Goal: Task Accomplishment & Management: Manage account settings

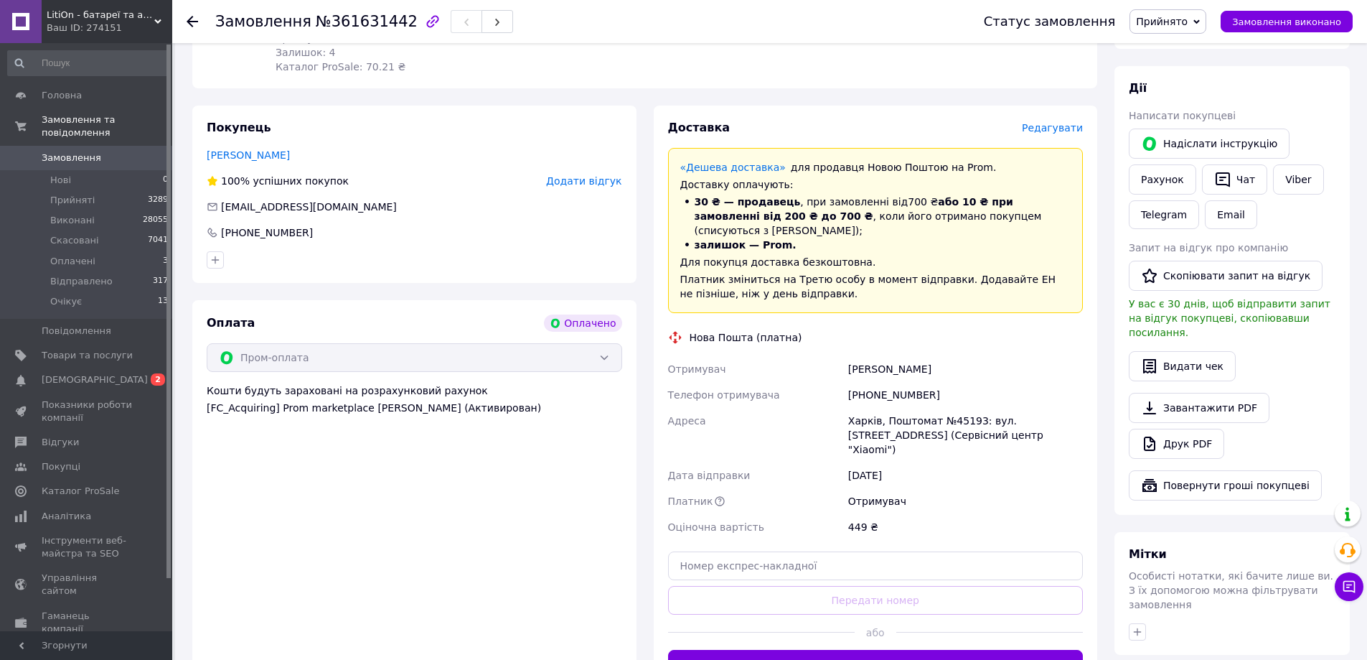
scroll to position [467, 0]
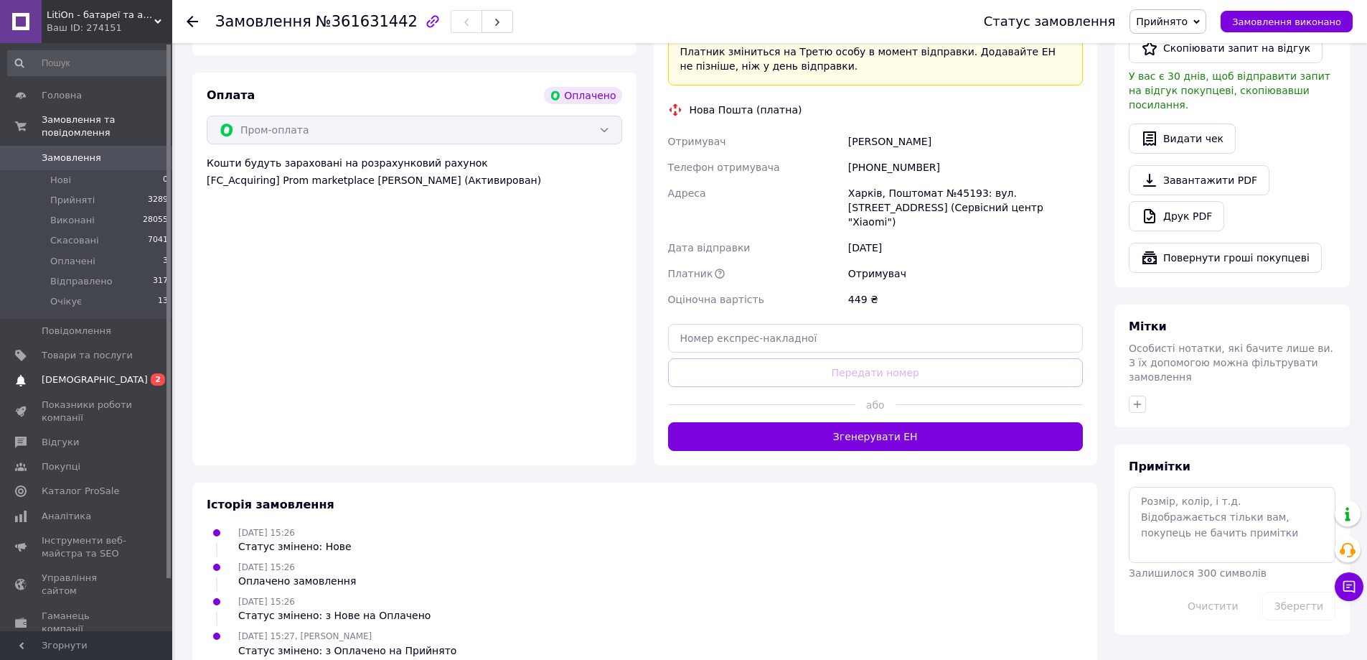
click at [73, 373] on span "[DEMOGRAPHIC_DATA]" at bounding box center [95, 379] width 106 height 13
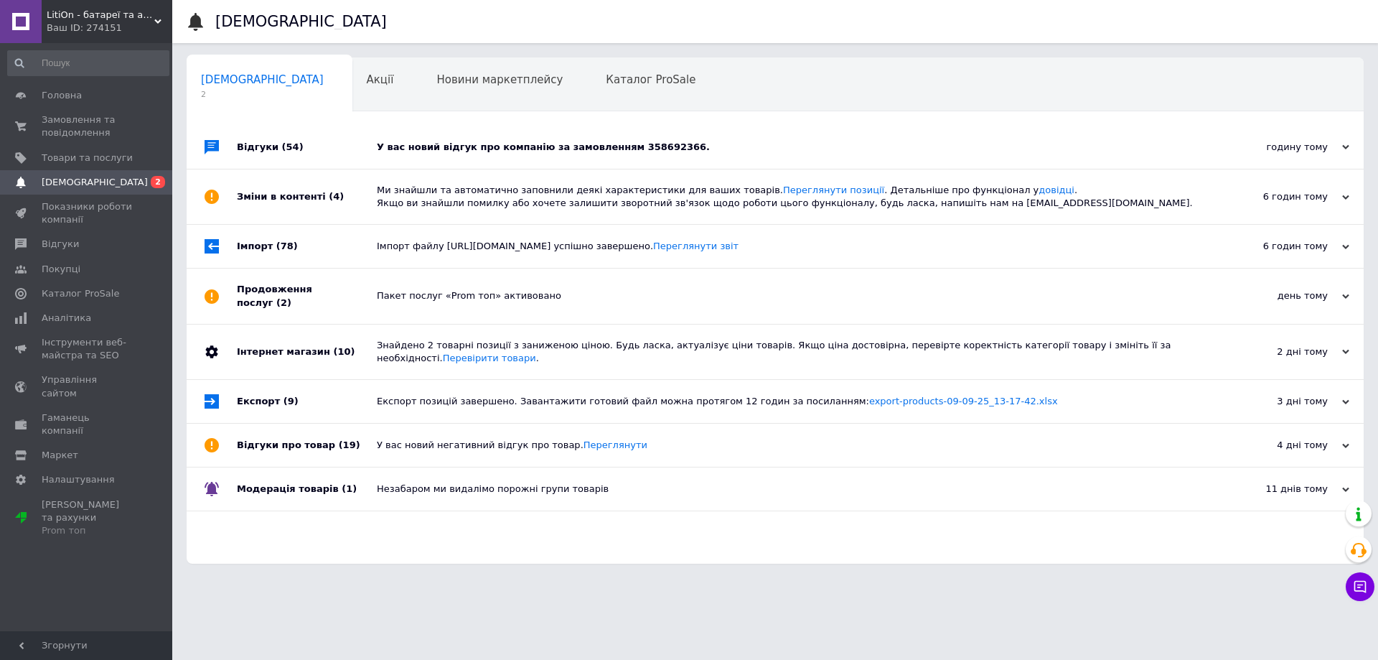
click at [263, 245] on div "Імпорт (78)" at bounding box center [307, 246] width 140 height 43
click at [263, 205] on div "Зміни в контенті (4)" at bounding box center [307, 196] width 140 height 55
click at [260, 148] on div "Відгуки (54)" at bounding box center [307, 147] width 140 height 43
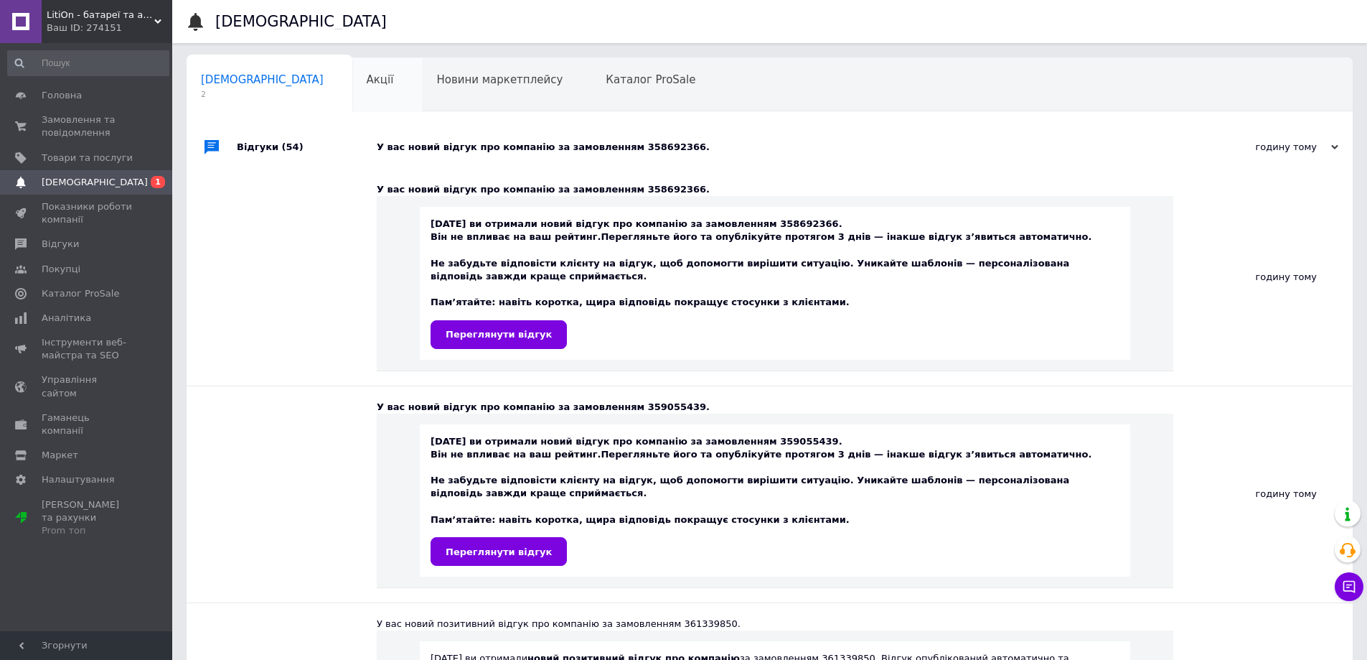
click at [367, 74] on span "Акції" at bounding box center [380, 79] width 27 height 13
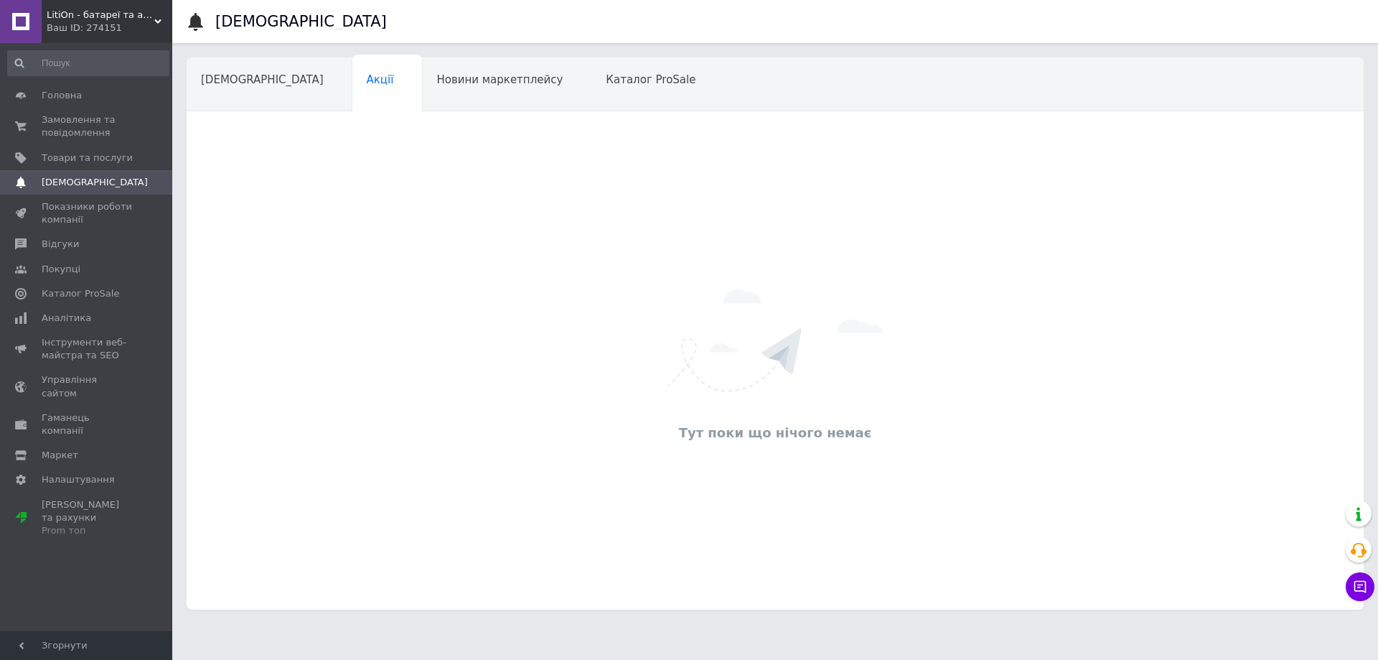
click at [436, 82] on span "Новини маркетплейсу" at bounding box center [499, 79] width 126 height 13
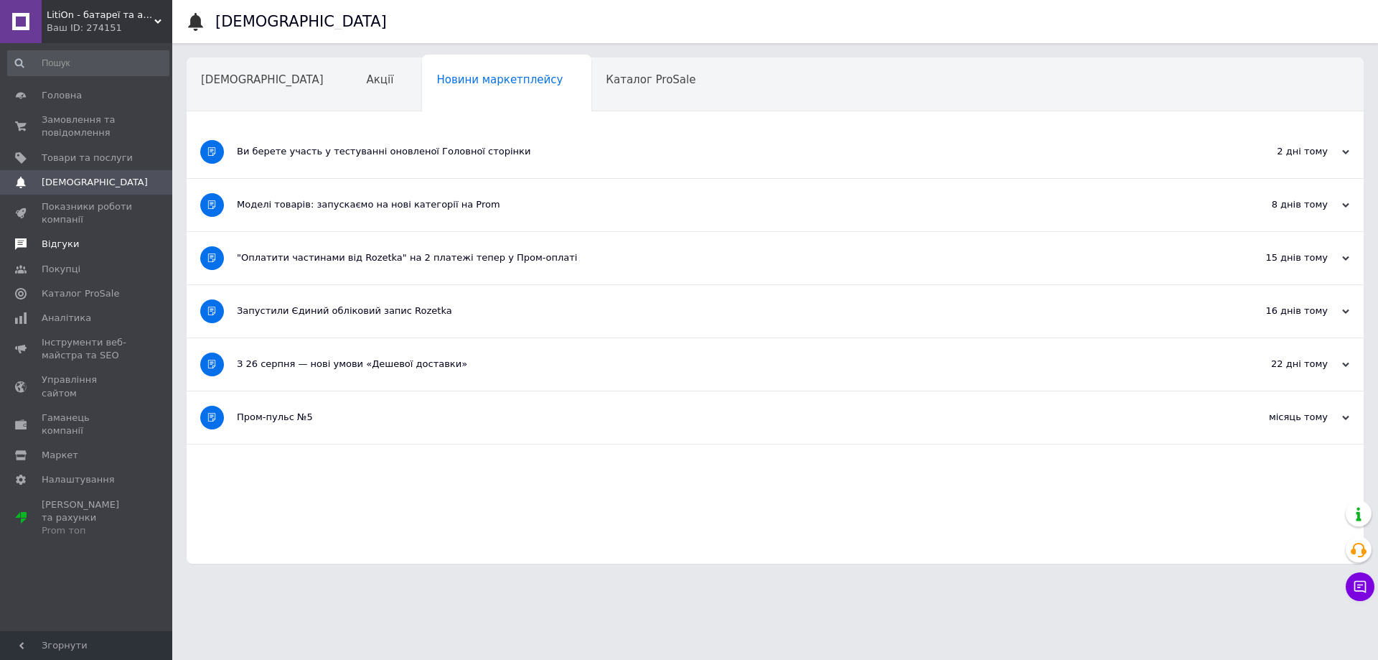
click at [49, 235] on link "Відгуки" at bounding box center [88, 244] width 177 height 24
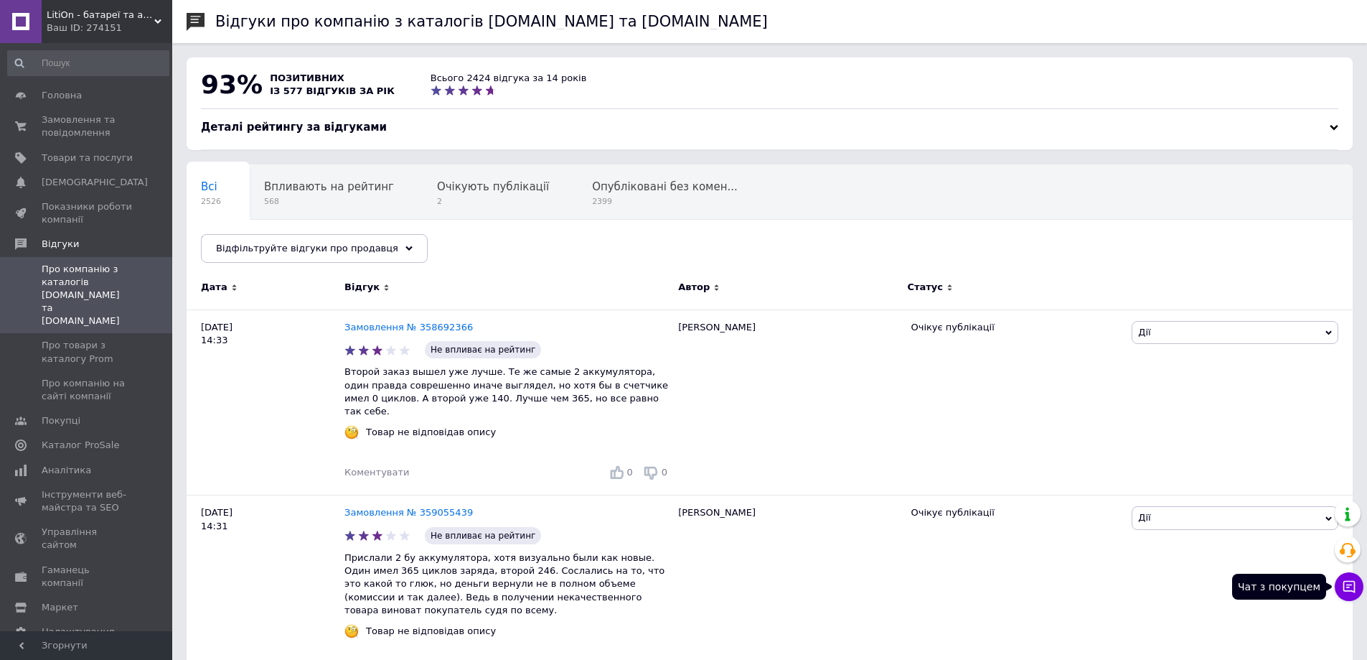
click at [1347, 586] on icon at bounding box center [1349, 586] width 14 height 14
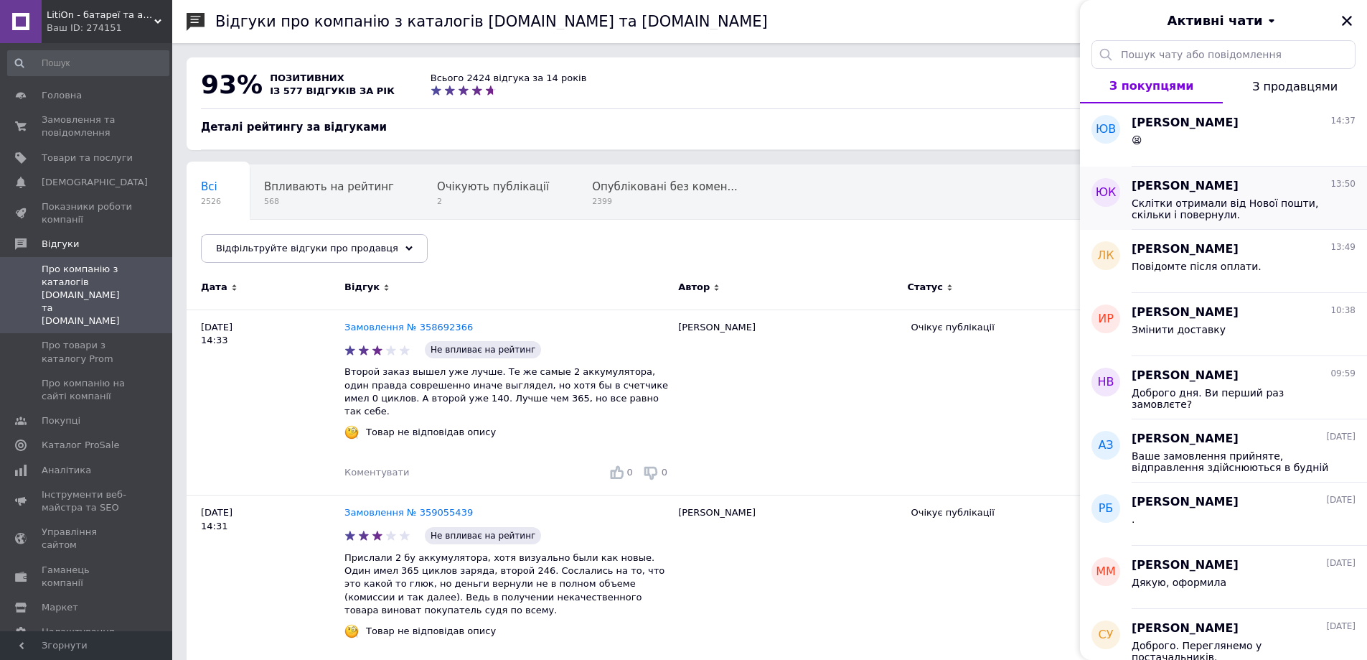
click at [1207, 206] on span "Склітки отримали від Нової пошти, скільки і повернули." at bounding box center [1234, 208] width 204 height 23
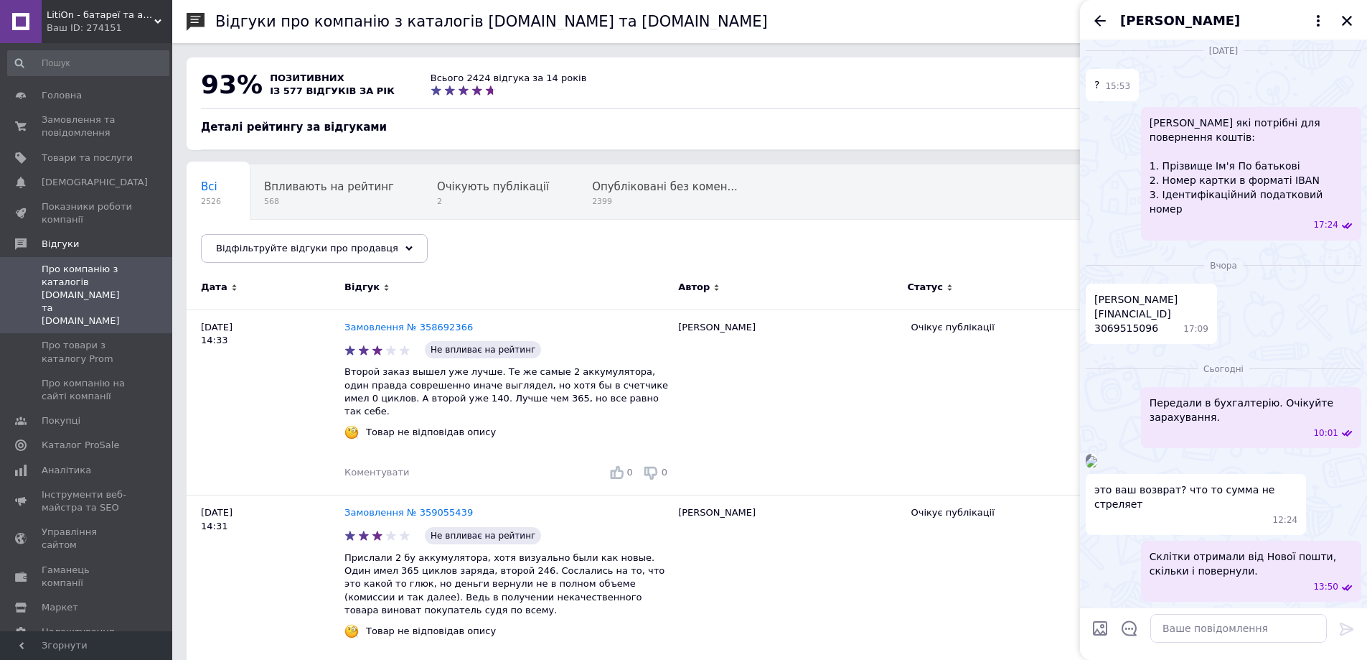
scroll to position [967, 0]
click at [1318, 12] on icon at bounding box center [1318, 20] width 17 height 17
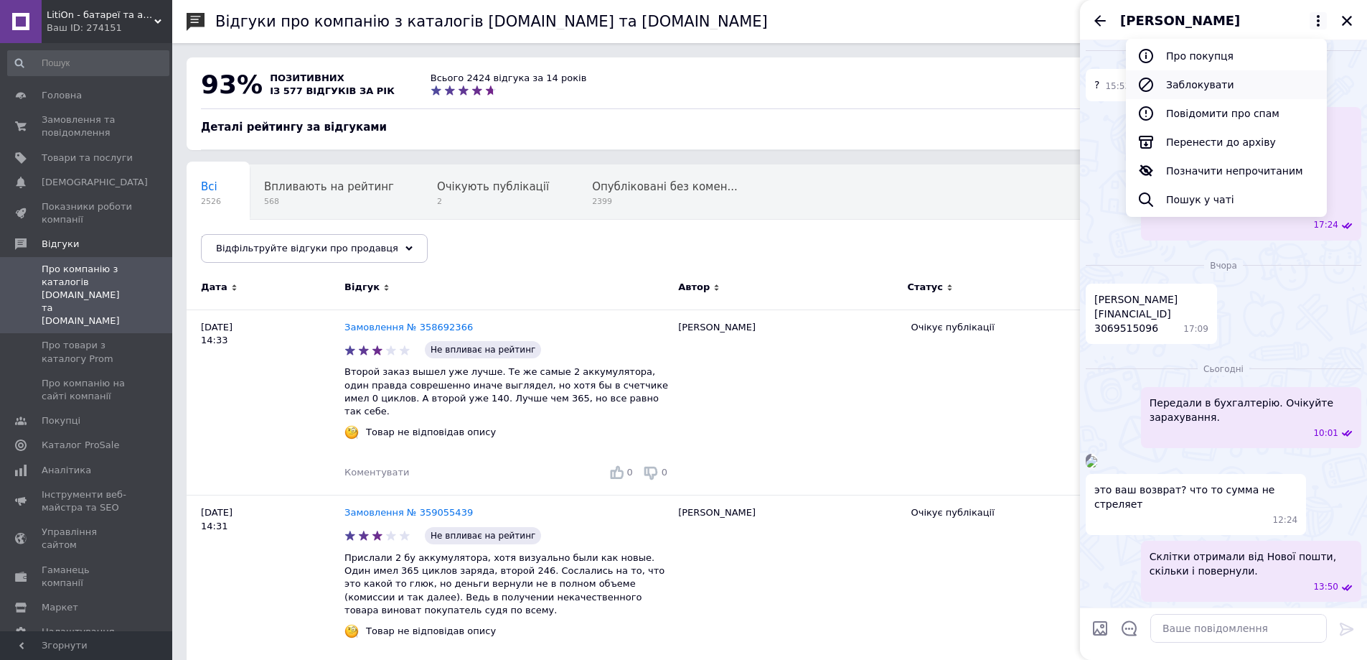
click at [1209, 84] on button "Заблокувати" at bounding box center [1226, 84] width 201 height 29
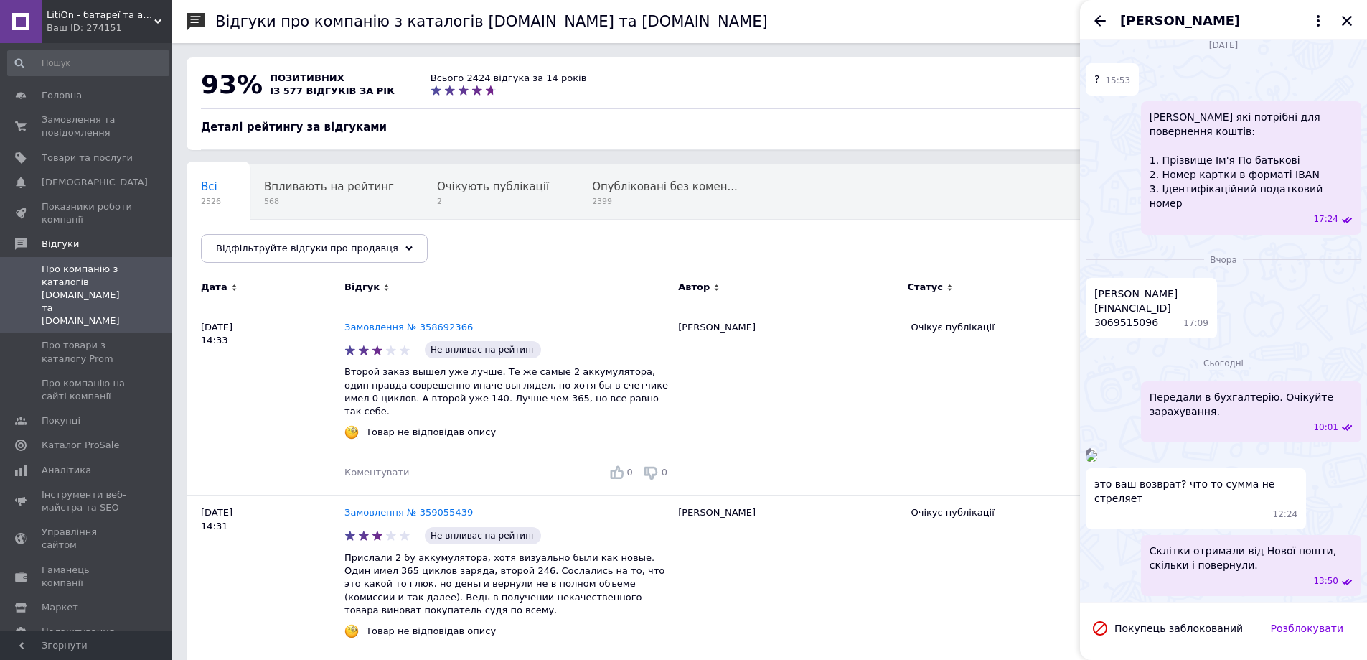
scroll to position [973, 0]
click at [419, 328] on link "Замовлення № 358692366" at bounding box center [409, 327] width 128 height 11
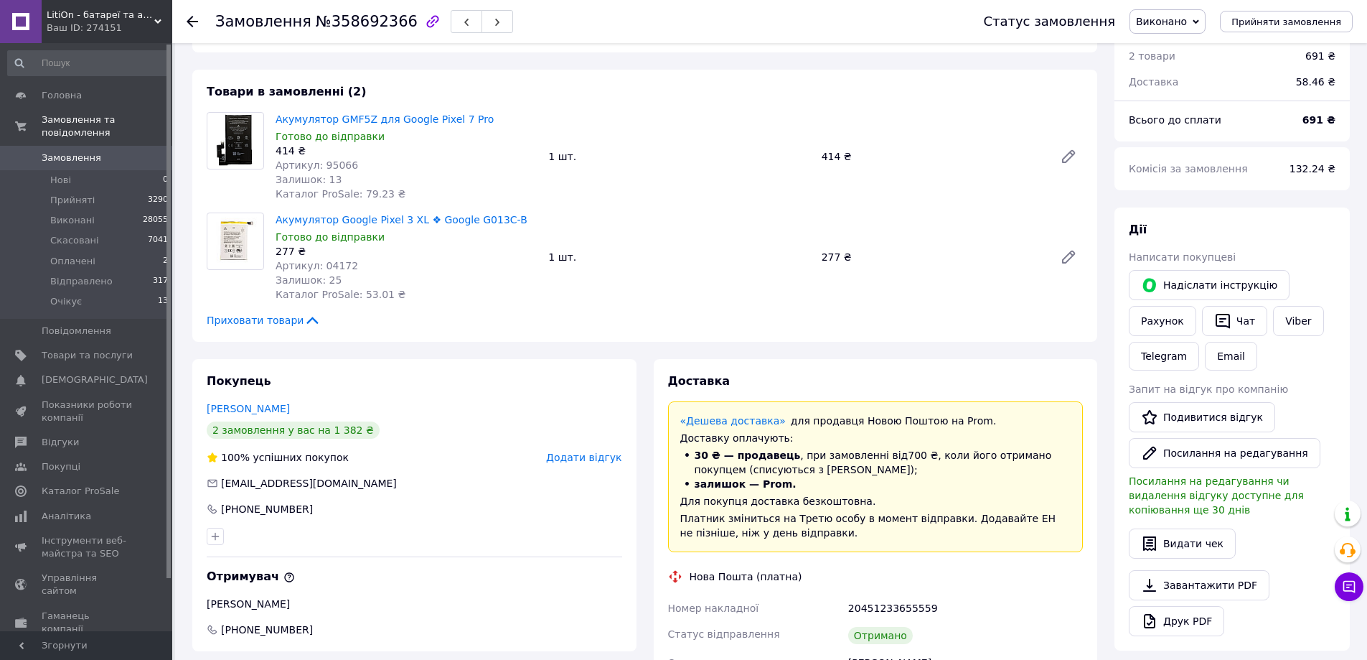
scroll to position [144, 0]
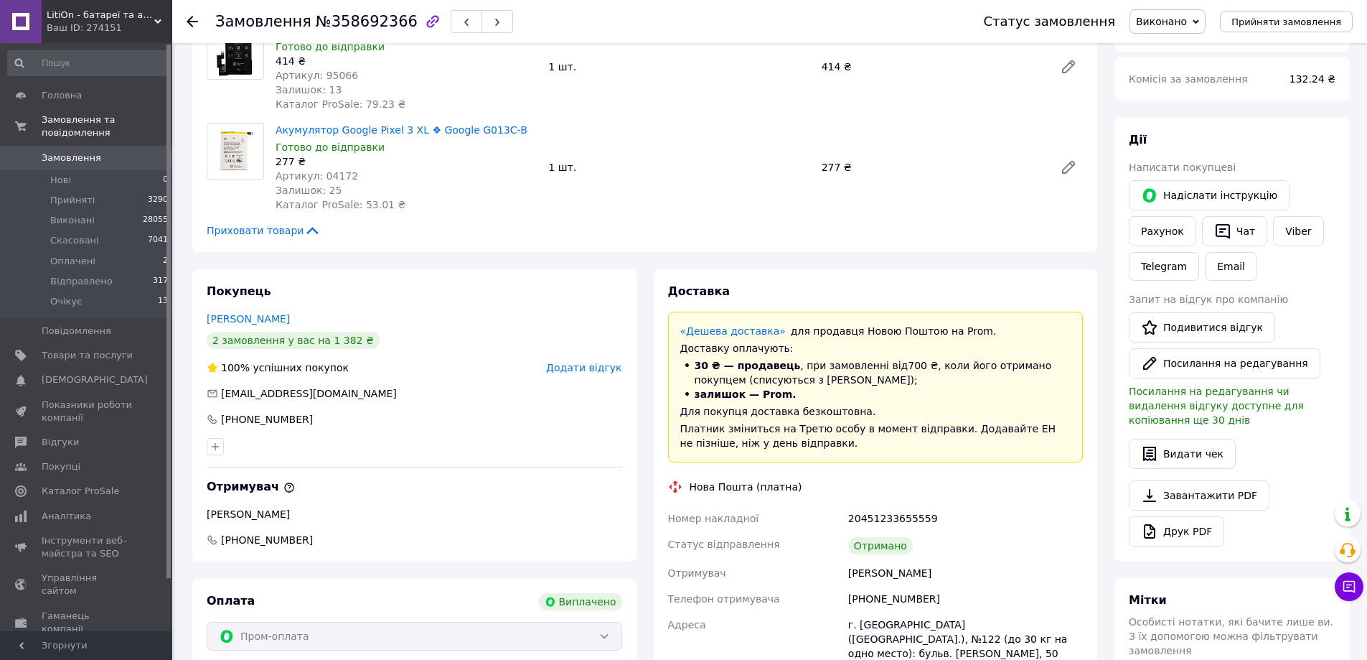
click at [587, 368] on span "Додати відгук" at bounding box center [583, 367] width 75 height 11
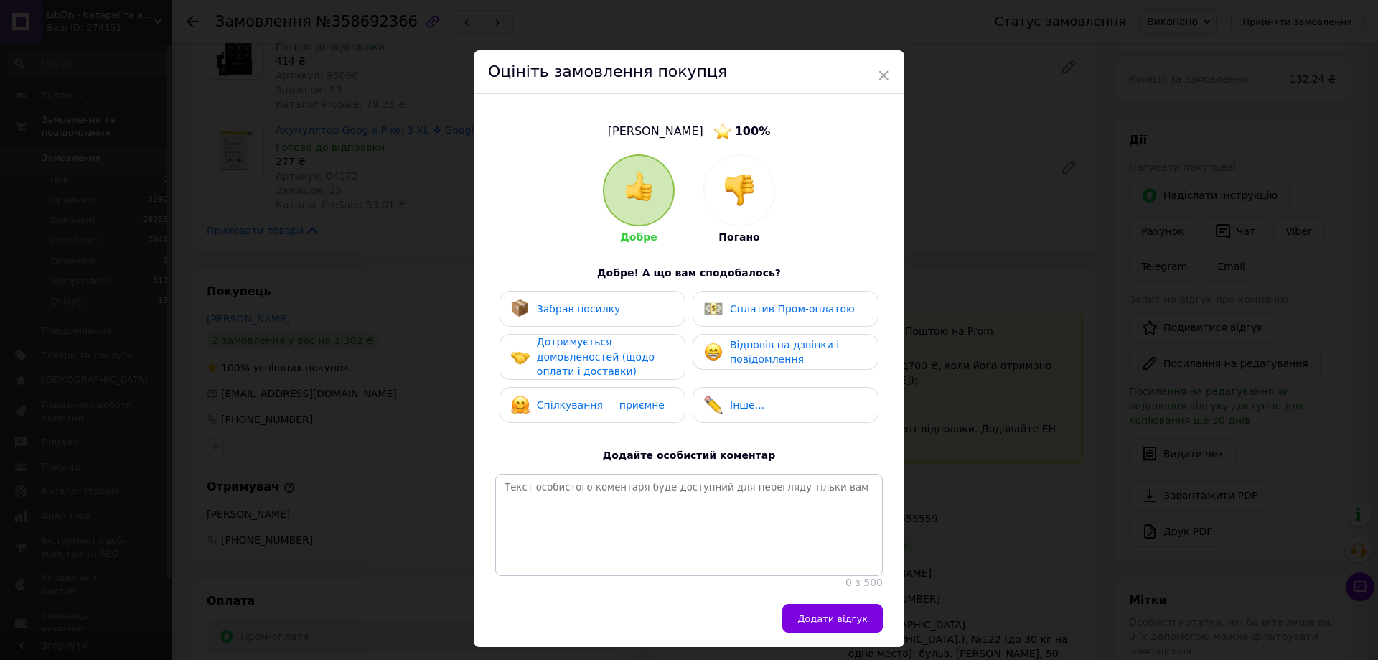
click at [736, 186] on img at bounding box center [740, 190] width 32 height 32
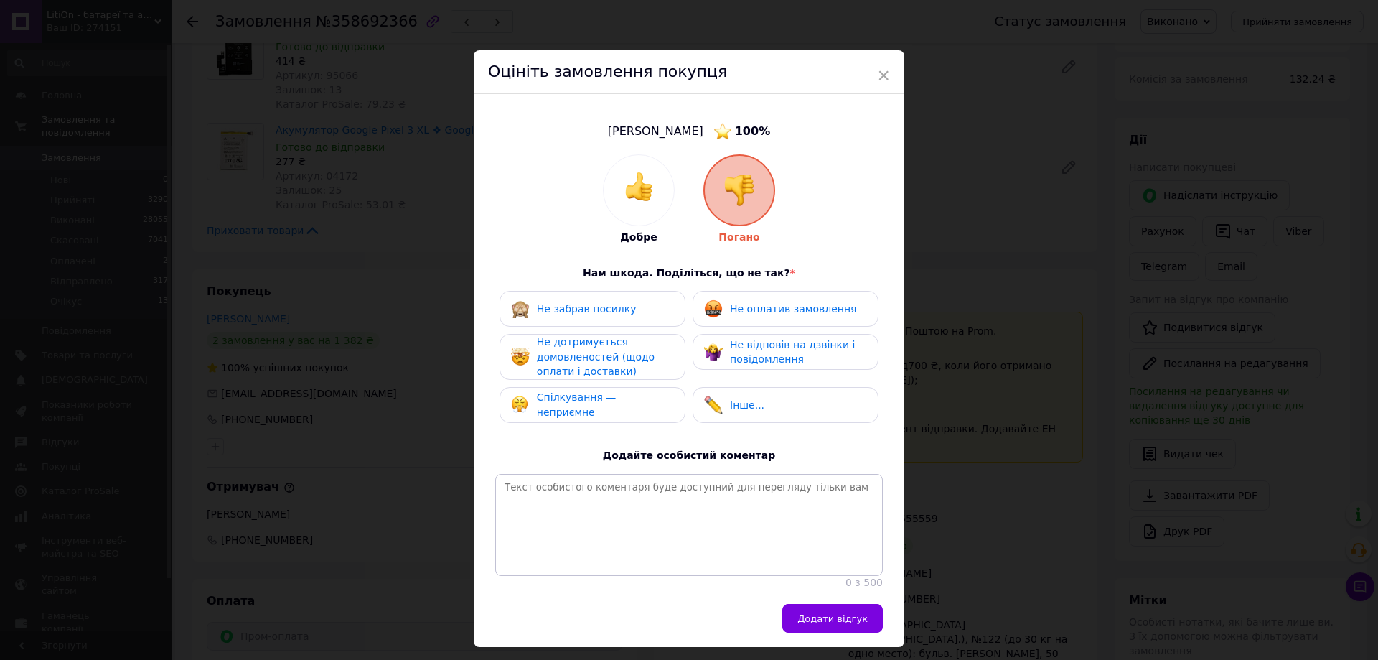
click at [572, 403] on span "Спілкування — неприємне" at bounding box center [577, 404] width 80 height 27
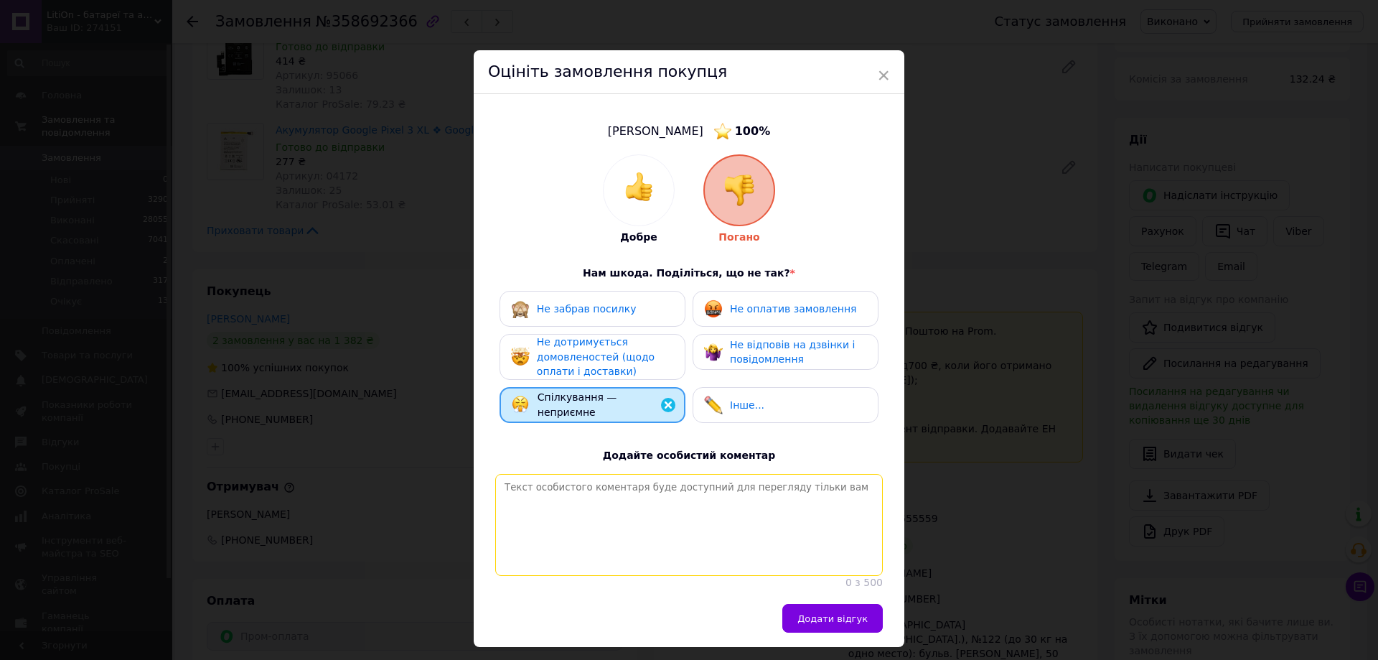
click at [515, 492] on textarea at bounding box center [689, 525] width 388 height 102
click at [824, 487] on textarea "Робить замовлення. Через деякий час знову замовляє такий само товар, міняє Б/У …" at bounding box center [689, 525] width 388 height 102
click at [835, 481] on textarea "Робить замовлення. Через деякий час знову замовляє такий само товар, і оразу мі…" at bounding box center [689, 525] width 388 height 102
click at [866, 486] on textarea "Робить замовлення. Через деякий час знову замовляє такий само товар, і одразу м…" at bounding box center [689, 525] width 388 height 102
drag, startPoint x: 866, startPoint y: 486, endPoint x: 868, endPoint y: 501, distance: 15.2
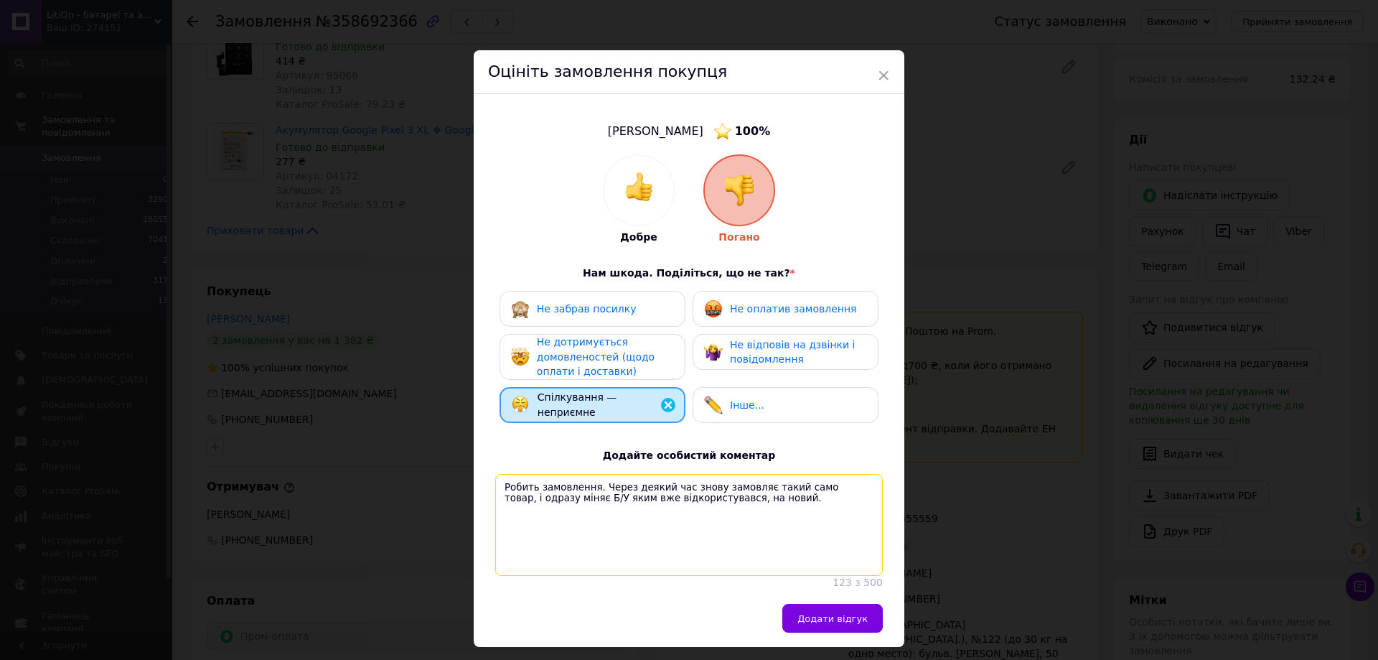
click at [868, 501] on textarea "Робить замовлення. Через деякий час знову замовляє такий само товар, і одразу м…" at bounding box center [689, 525] width 388 height 102
click at [576, 497] on textarea "Робить замовлення. Через деякий час знову замовляє такий само товар, і одразу п…" at bounding box center [689, 525] width 388 height 102
drag, startPoint x: 654, startPoint y: 509, endPoint x: 726, endPoint y: 516, distance: 72.1
click at [726, 516] on textarea "Робить замовлення. Через деякий час знову замовляє такий само товар, і одразу р…" at bounding box center [689, 525] width 388 height 102
click at [654, 485] on textarea "Робить замовлення. Через деякий час знову замовляє такий само товар, і одразу р…" at bounding box center [689, 525] width 388 height 102
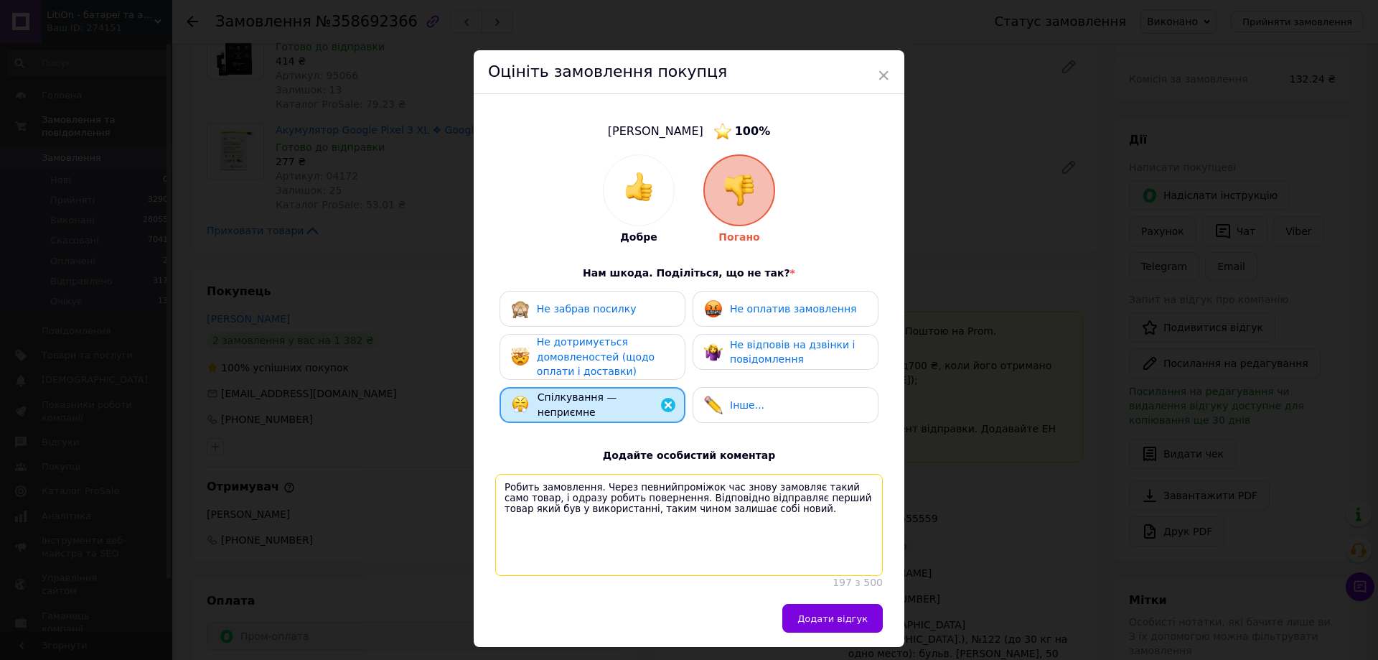
click at [653, 484] on textarea "Робить замовлення. Через певнийпроміжок час знову замовляє такий само товар, і …" at bounding box center [689, 525] width 388 height 102
click at [718, 484] on textarea "Робить замовлення. Через певний проміжок час знову замовляє такий само товар, і…" at bounding box center [689, 525] width 388 height 102
click at [739, 514] on textarea "Робить замовлення. Через певний проміжок часу знову замовляє такий само товар, …" at bounding box center [689, 525] width 388 height 102
type textarea "Робить замовлення. Через певний проміжок часу знову замовляє такий само товар, …"
click span "Додати відгук"
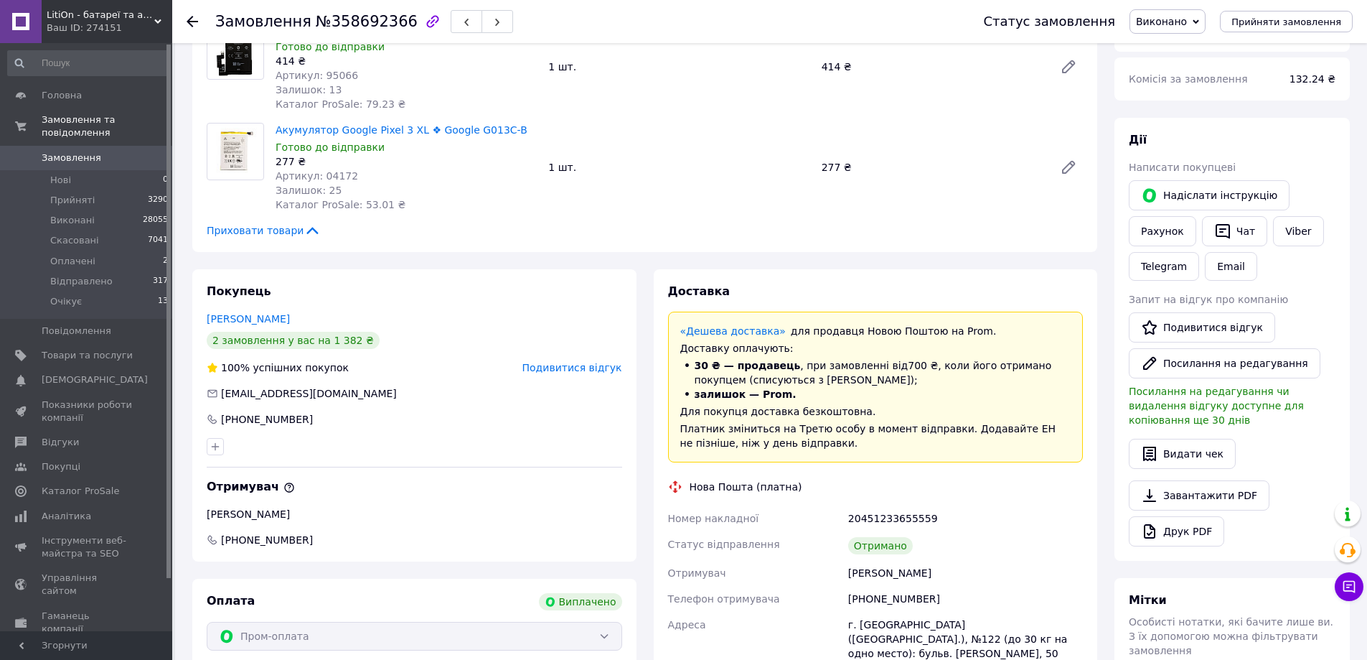
click div "Покупець Котелевец Юрий 2 замовлення у вас на 1 382 ₴ 100% успішних покупок Под…"
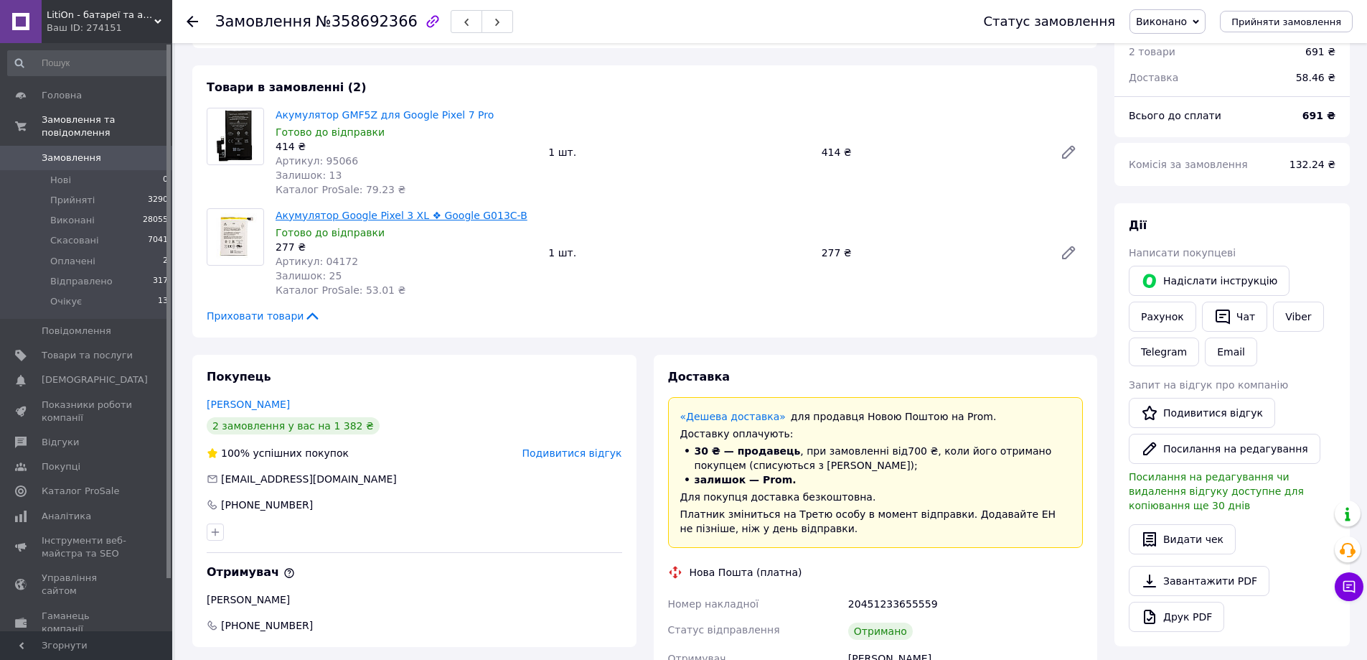
scroll to position [0, 0]
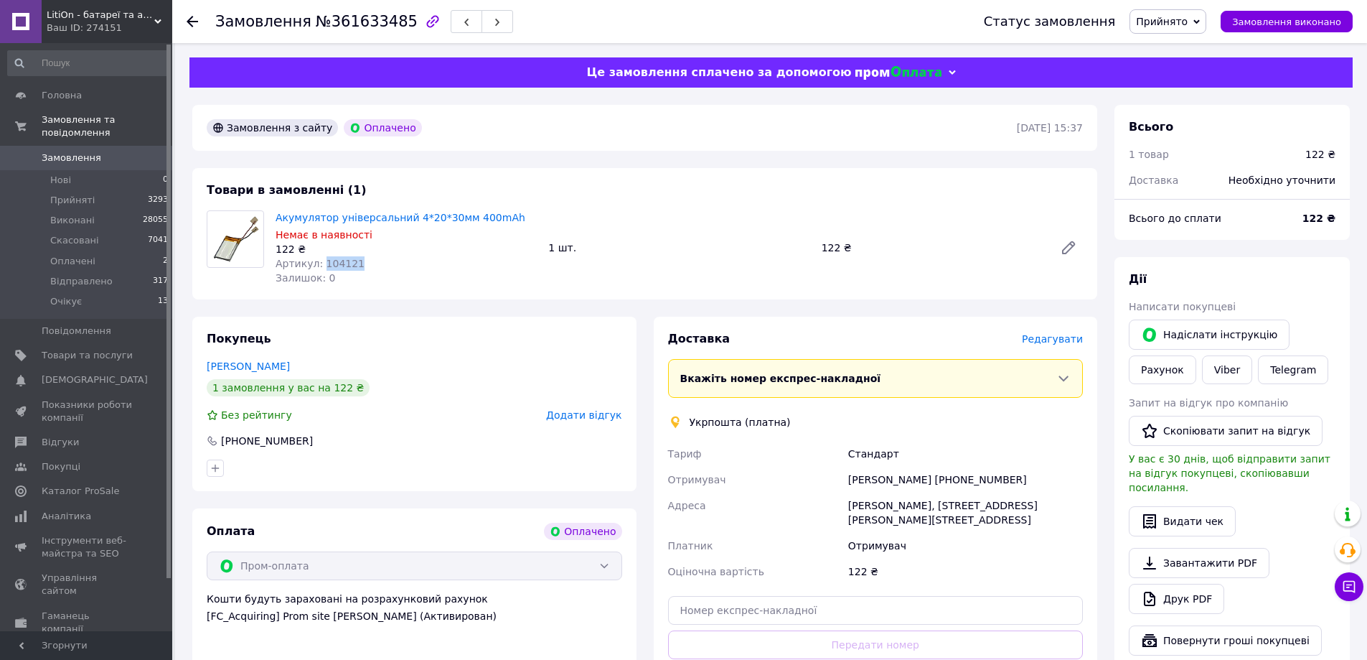
drag, startPoint x: 362, startPoint y: 266, endPoint x: 319, endPoint y: 267, distance: 43.1
click at [319, 267] on div "Артикул: 104121" at bounding box center [406, 263] width 261 height 14
copy span "104121"
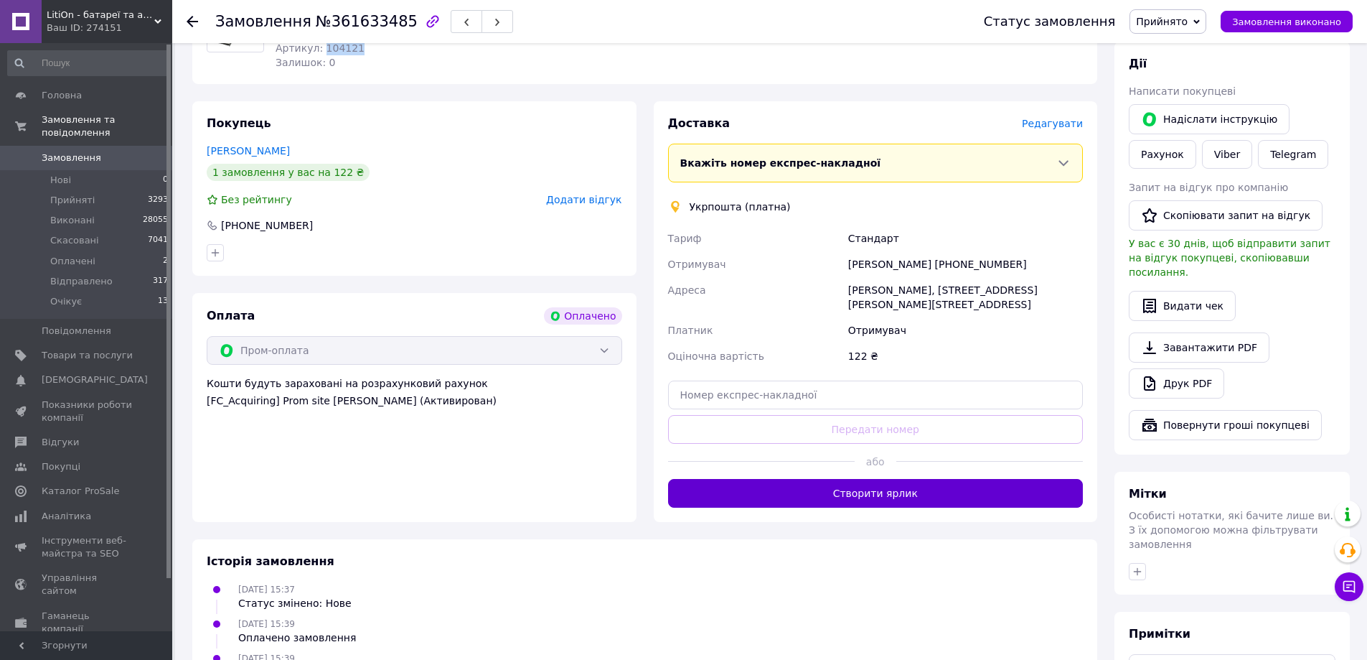
click at [858, 479] on button "Створити ярлик" at bounding box center [876, 493] width 416 height 29
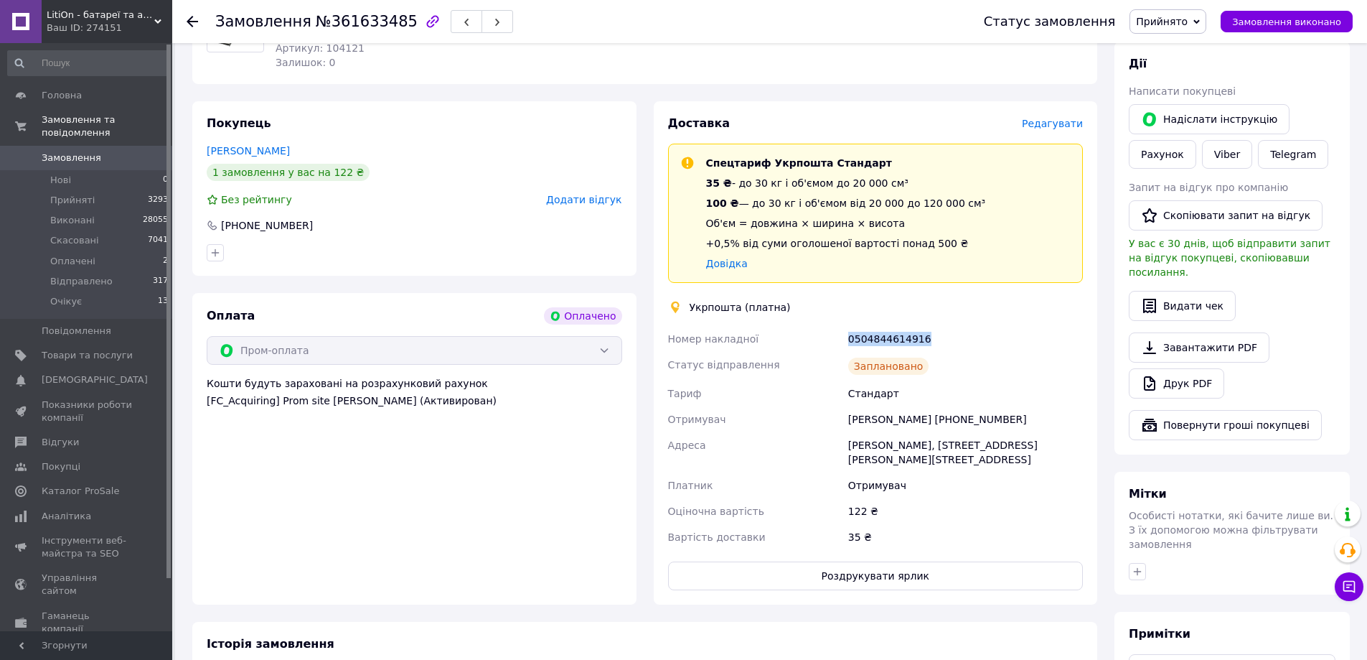
drag, startPoint x: 843, startPoint y: 336, endPoint x: 945, endPoint y: 339, distance: 101.2
click at [945, 339] on div "Номер накладної 0504844614916 Статус відправлення Заплановано Тариф Стандарт От…" at bounding box center [875, 438] width 421 height 224
copy div "Номер накладної 0504844614916"
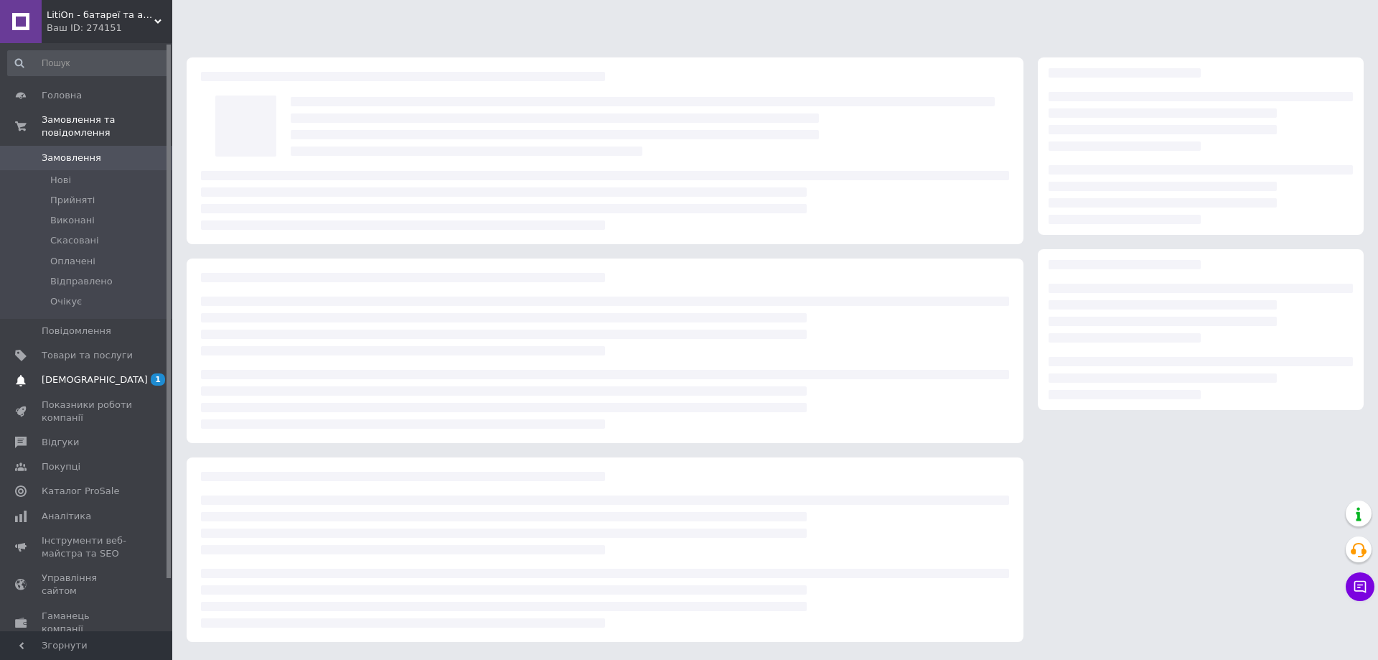
click at [86, 373] on span "[DEMOGRAPHIC_DATA]" at bounding box center [95, 379] width 106 height 13
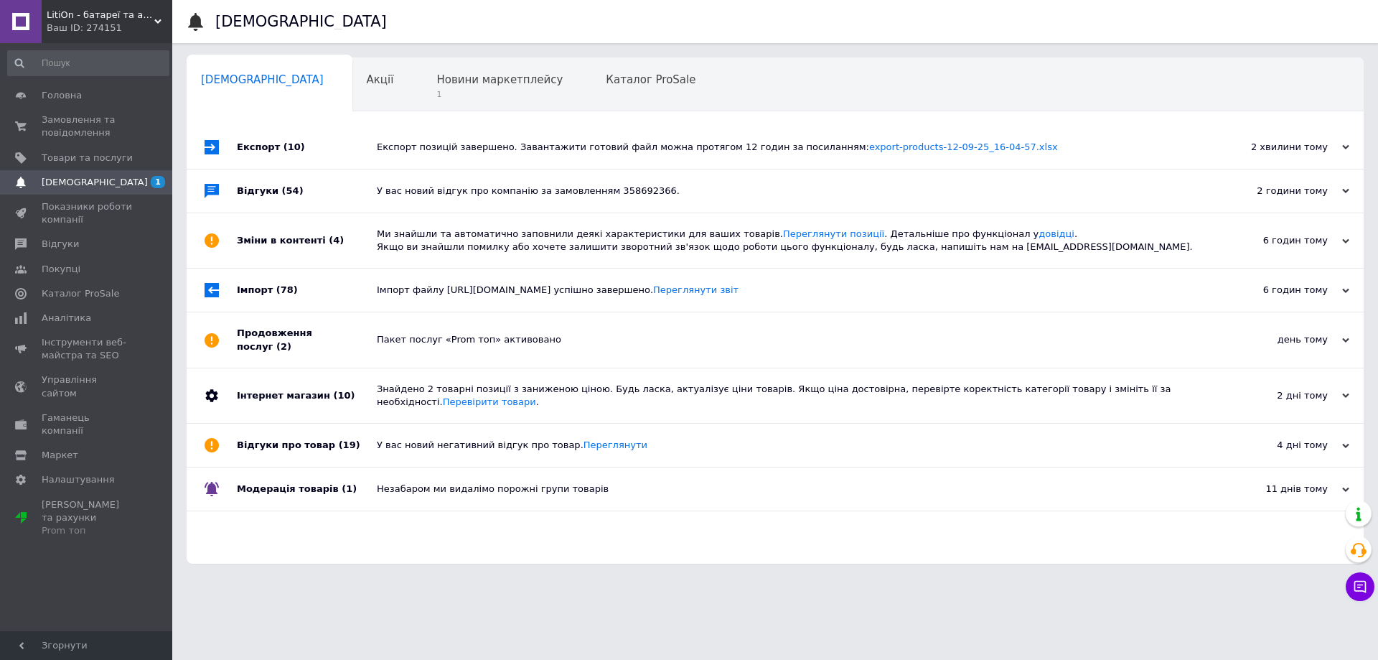
click at [268, 423] on div "Відгуки про товар (19)" at bounding box center [307, 444] width 140 height 43
click at [278, 375] on div "Інтернет магазин (10)" at bounding box center [307, 395] width 140 height 55
click at [278, 340] on div "Продовження послуг (2)" at bounding box center [307, 339] width 140 height 55
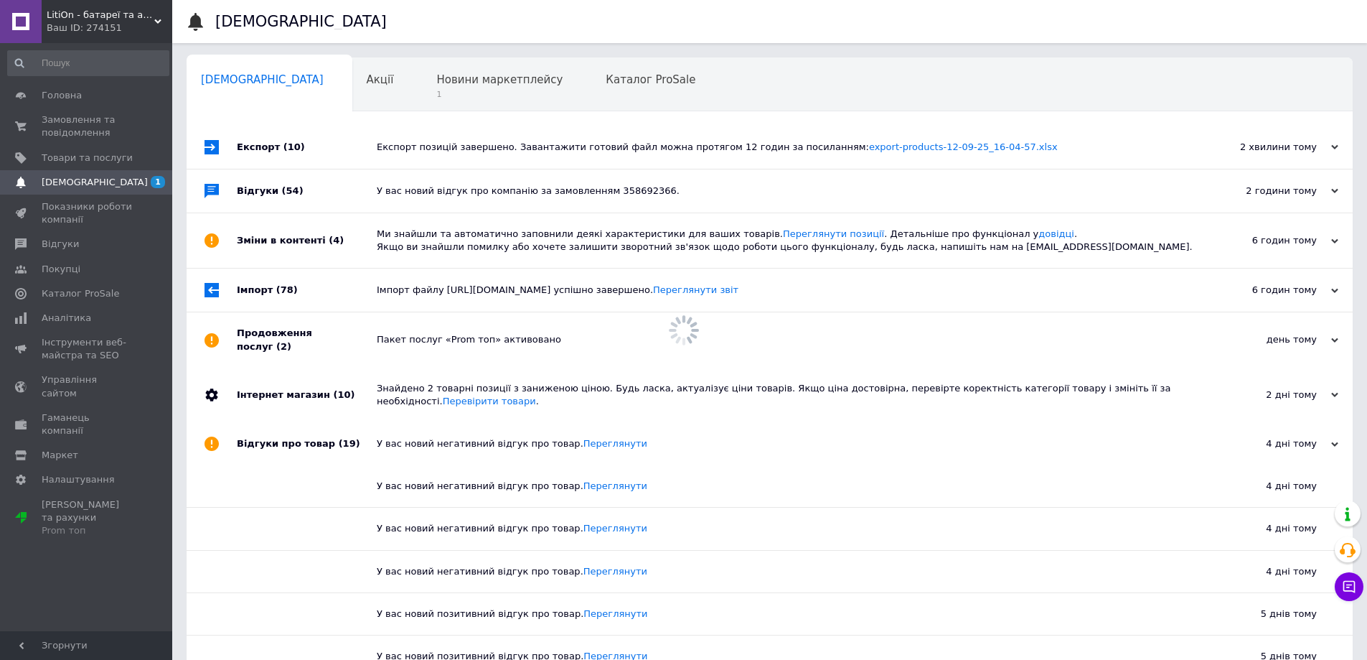
click at [266, 289] on div "Імпорт (78)" at bounding box center [307, 289] width 140 height 43
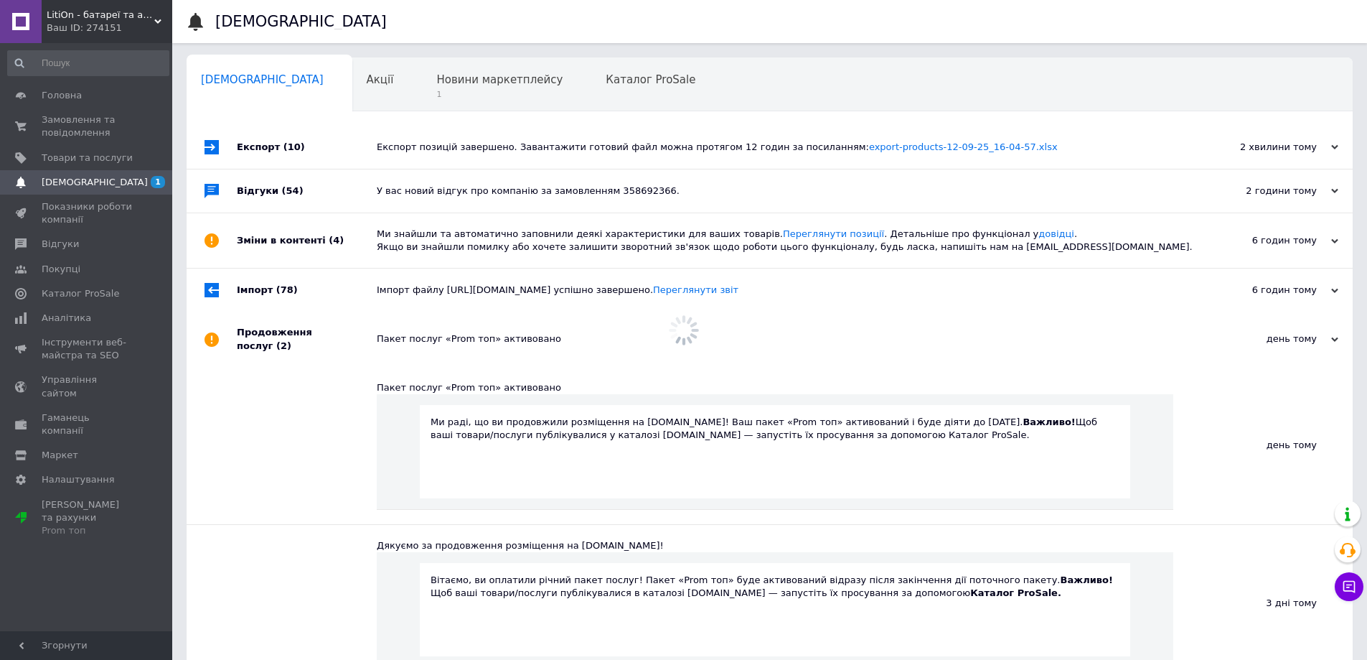
click at [271, 247] on div "Зміни в контенті (4)" at bounding box center [307, 240] width 140 height 55
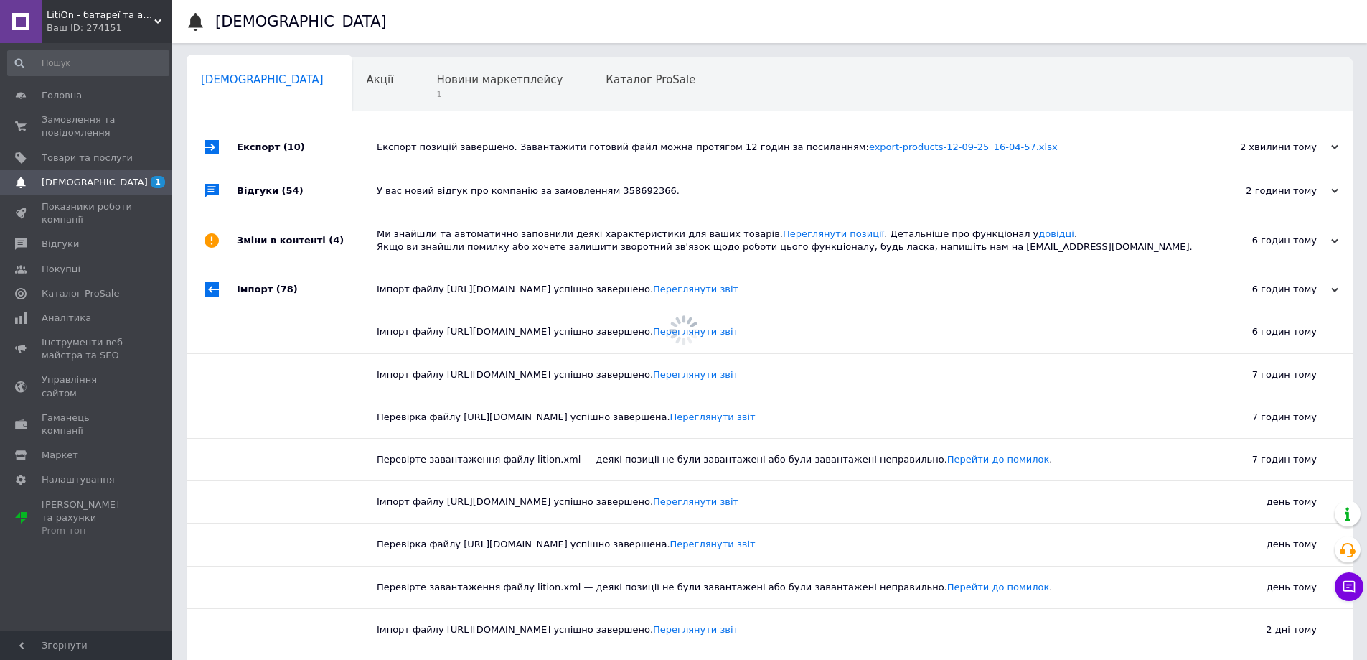
click at [261, 195] on div "Відгуки (54)" at bounding box center [307, 190] width 140 height 43
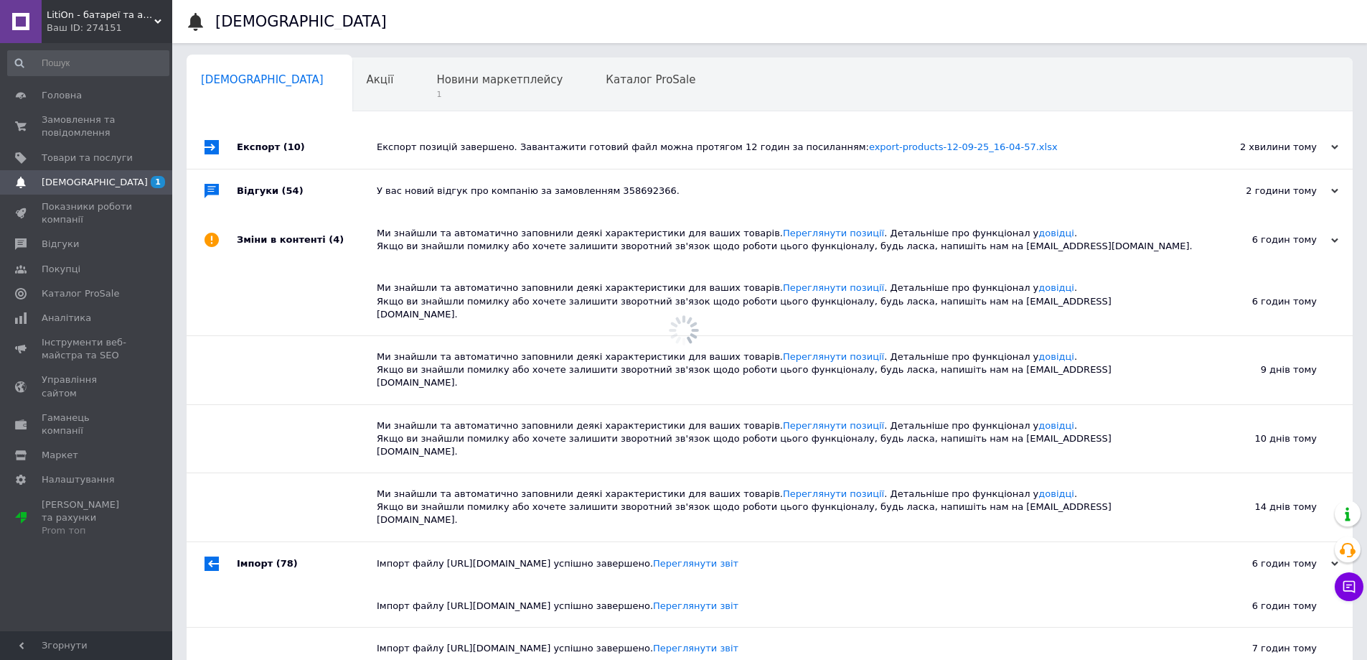
click at [258, 151] on div "Експорт (10)" at bounding box center [307, 147] width 140 height 43
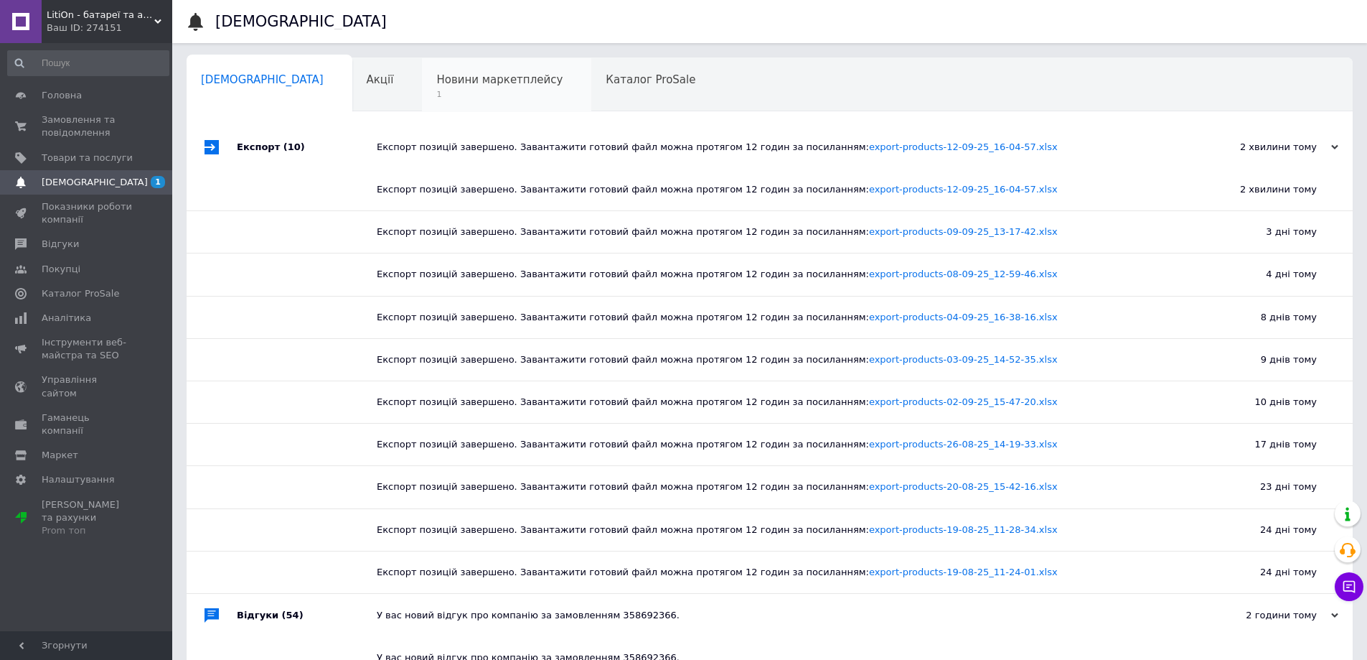
click at [436, 80] on span "Новини маркетплейсу" at bounding box center [499, 79] width 126 height 13
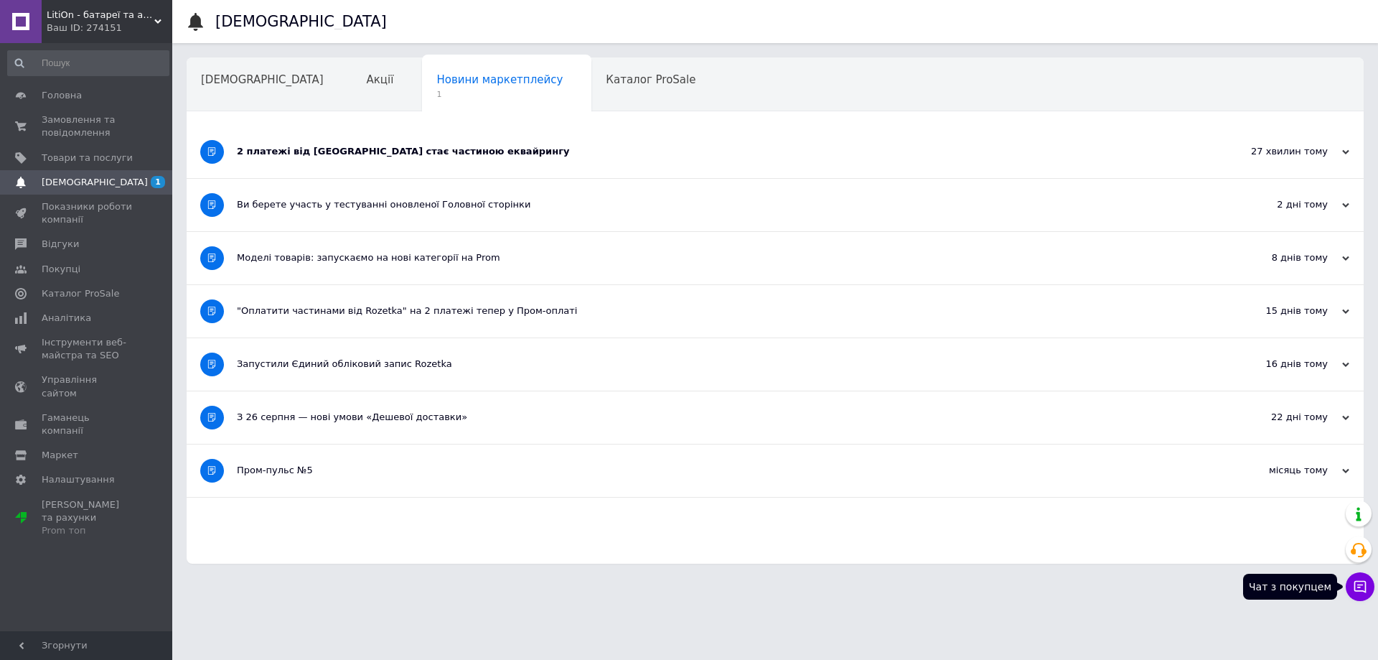
click at [1360, 579] on button "Чат з покупцем" at bounding box center [1360, 586] width 29 height 29
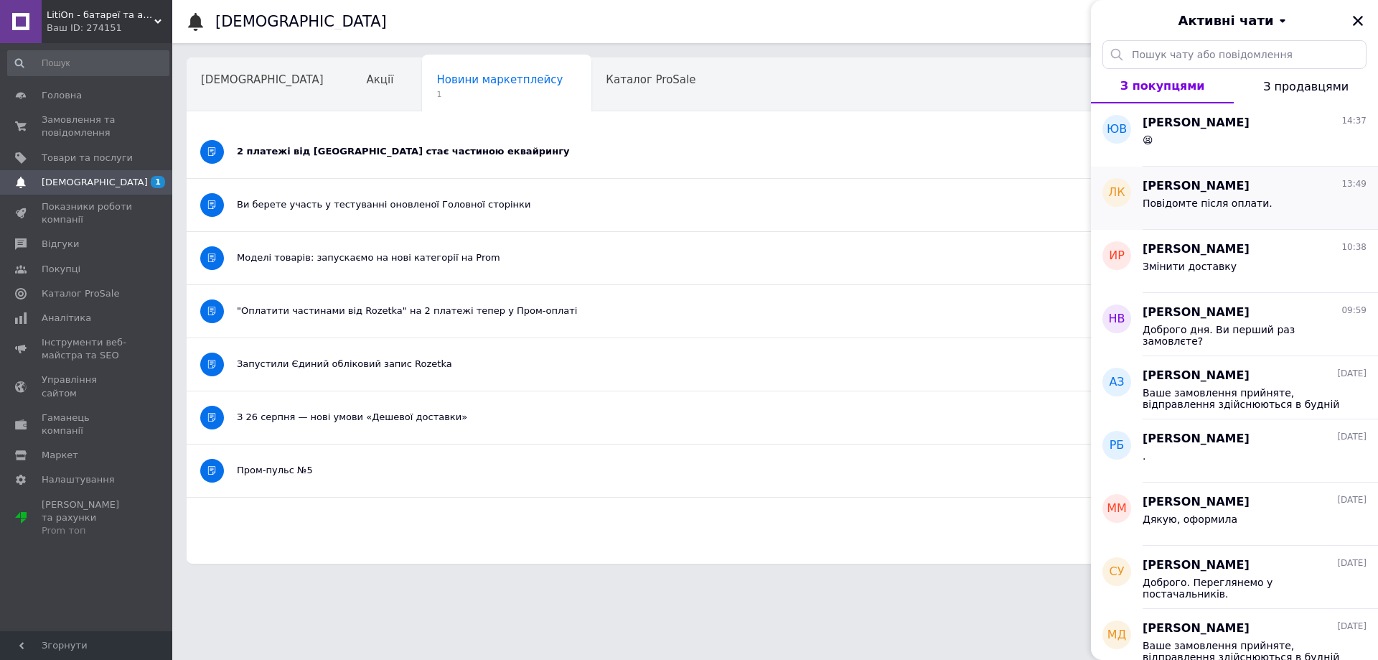
click at [1211, 199] on span "Повідомте після оплати." at bounding box center [1208, 202] width 130 height 11
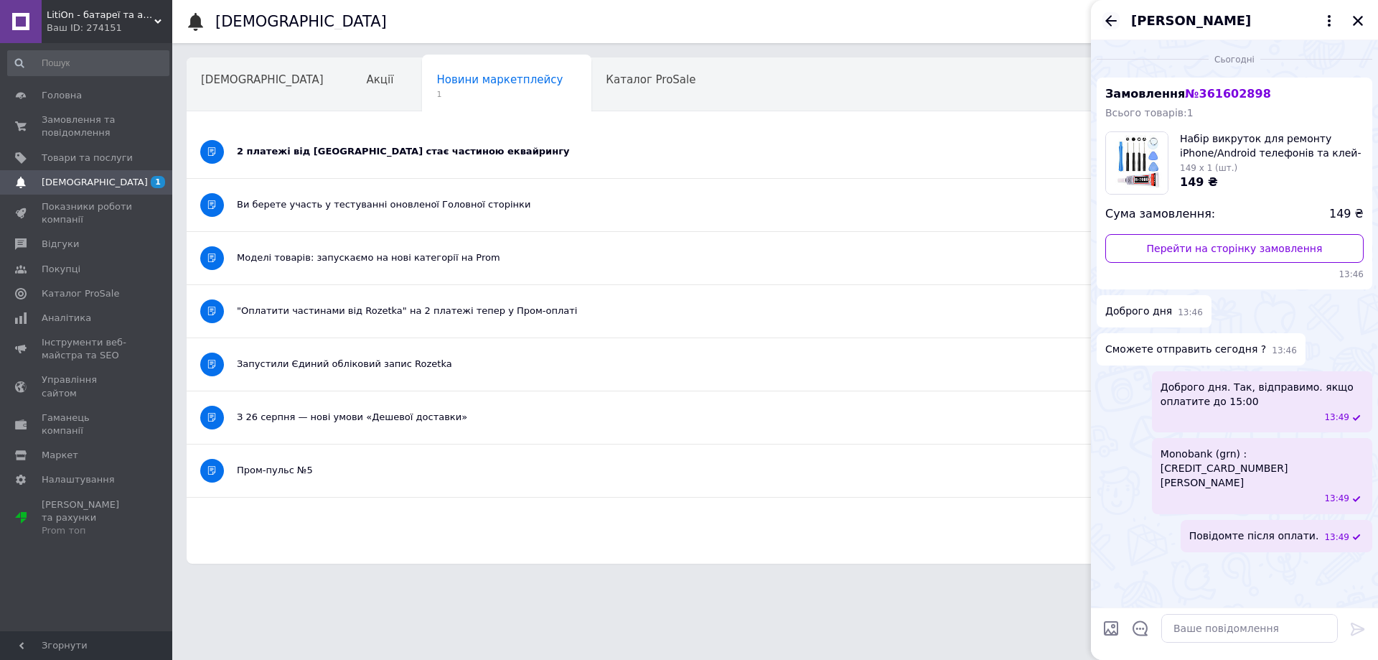
click at [1107, 25] on icon "Назад" at bounding box center [1110, 20] width 17 height 17
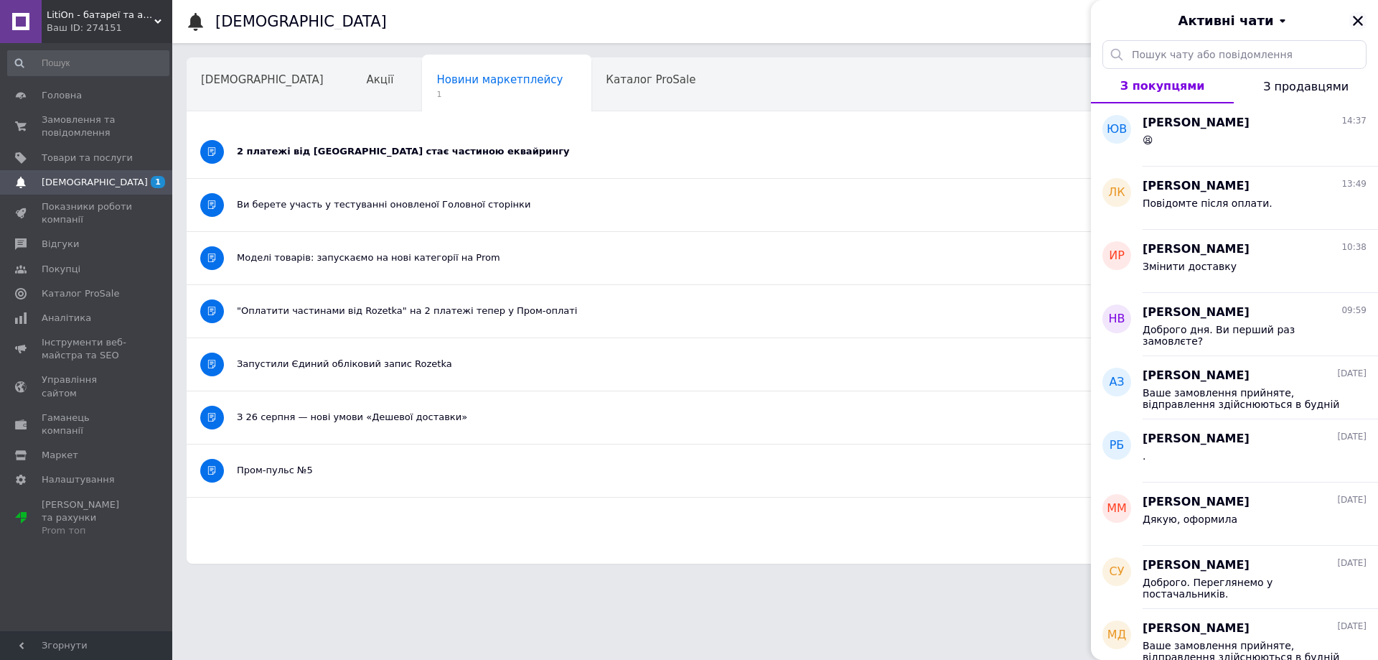
click at [1360, 19] on icon "Закрити" at bounding box center [1358, 21] width 10 height 10
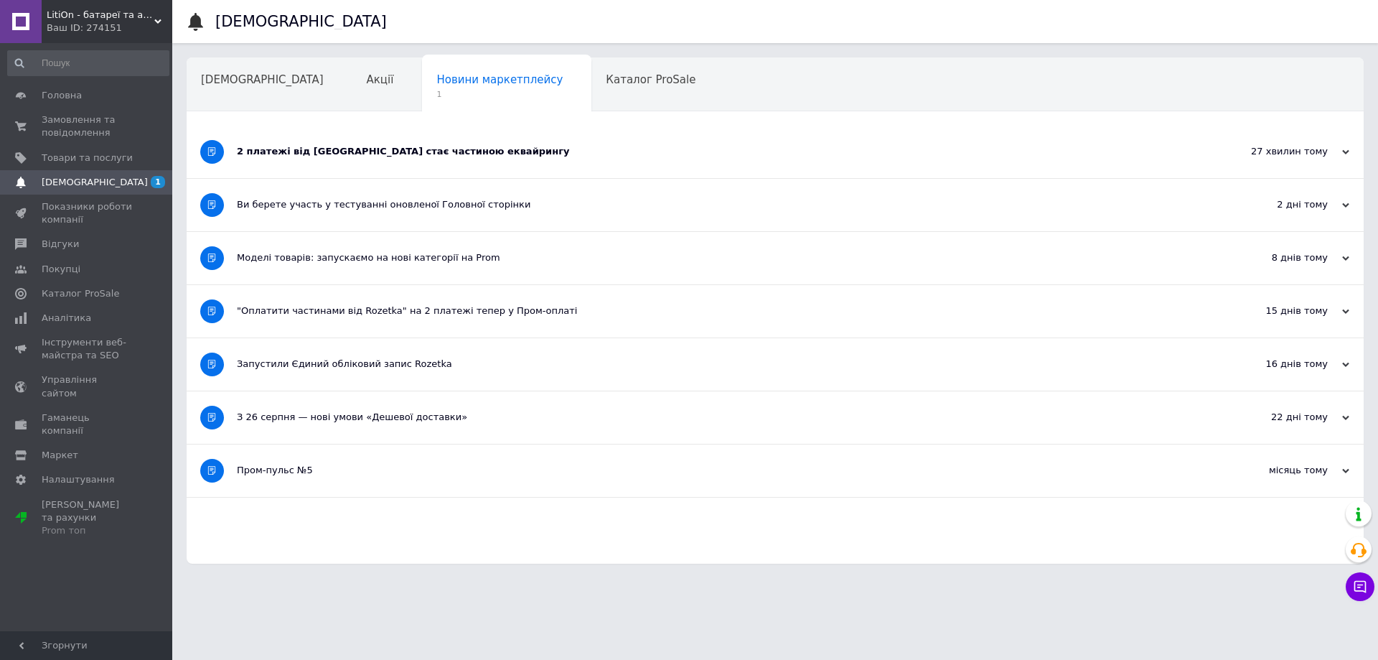
click at [323, 149] on div "2 платежі від Rozetka стає частиною еквайрингу" at bounding box center [721, 151] width 969 height 13
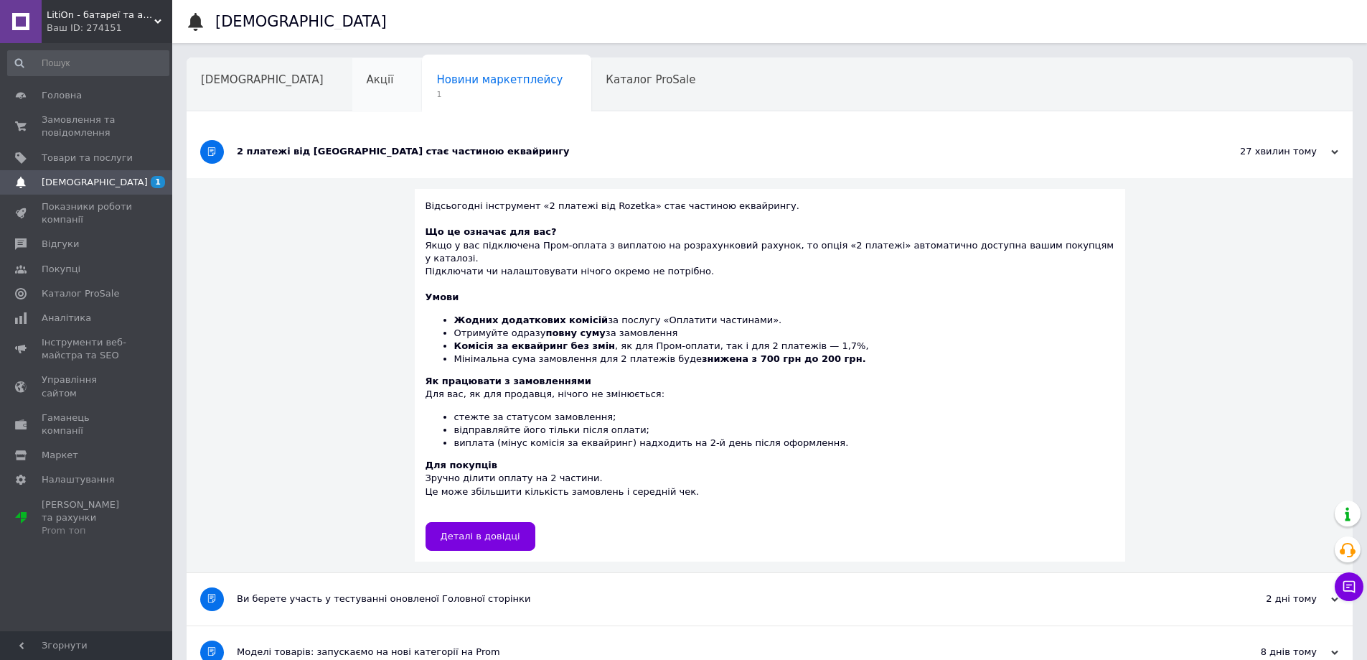
click at [367, 73] on span "Акції" at bounding box center [380, 79] width 27 height 13
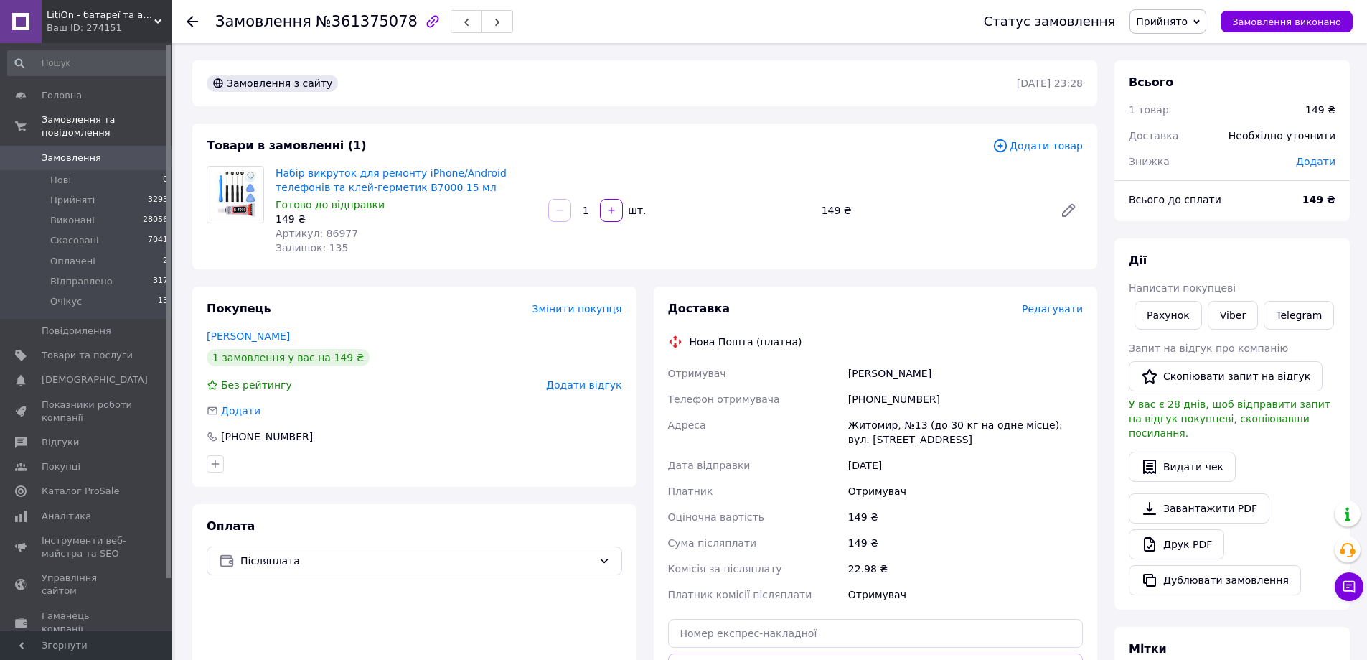
click at [1206, 19] on span "Прийнято" at bounding box center [1168, 21] width 77 height 24
click at [1178, 69] on li "Скасовано" at bounding box center [1168, 72] width 77 height 22
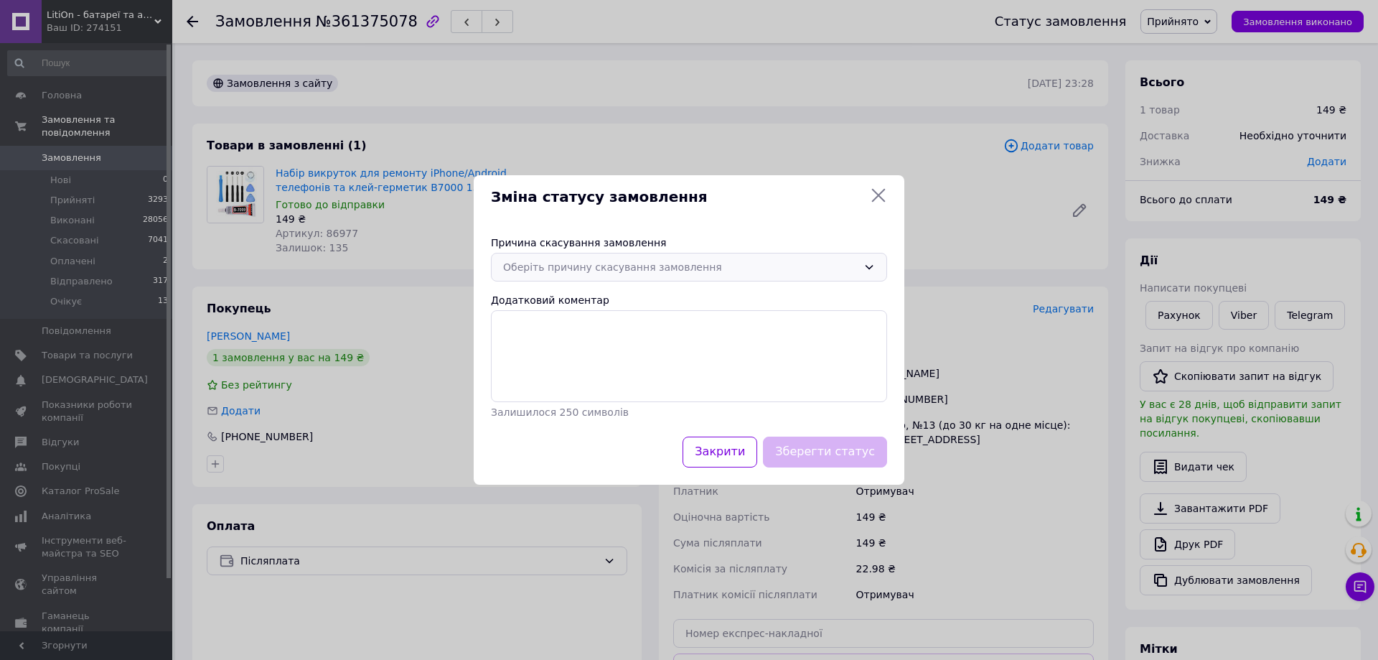
click at [869, 266] on icon at bounding box center [868, 266] width 11 height 11
click at [561, 350] on li "Оплата не надійшла" at bounding box center [689, 352] width 395 height 27
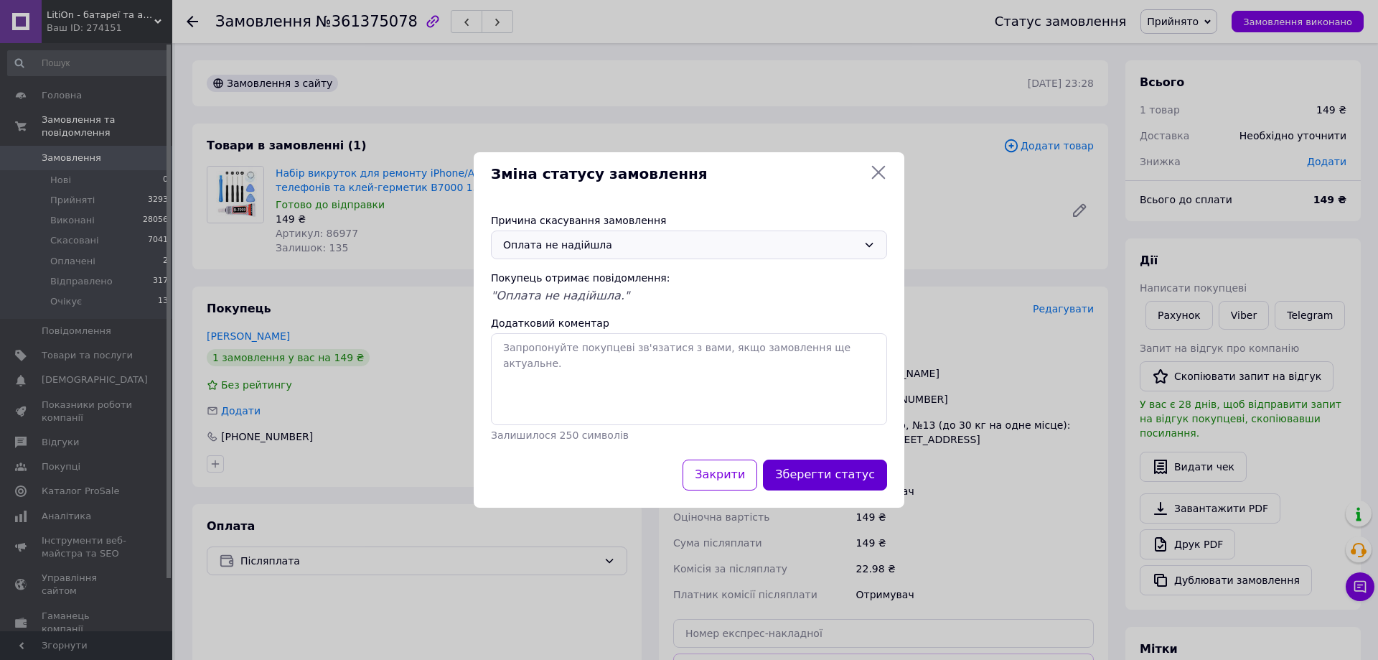
click at [846, 475] on button "Зберегти статус" at bounding box center [825, 474] width 124 height 31
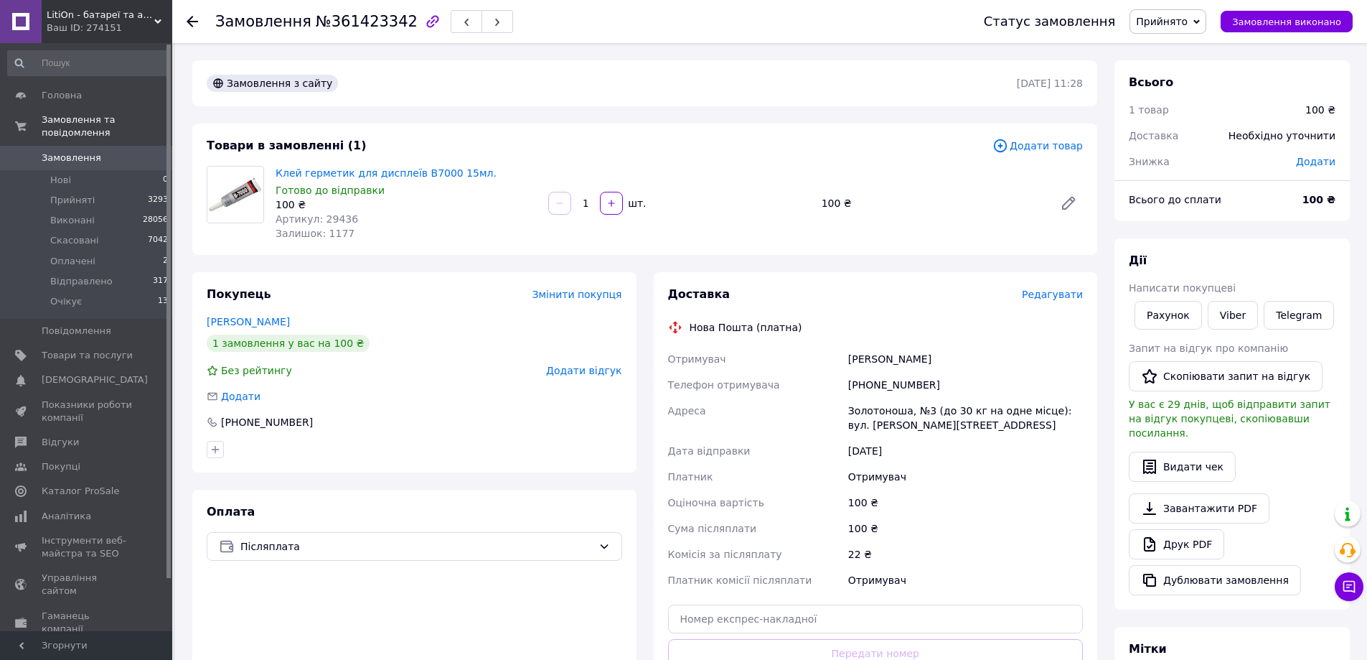
click at [1207, 17] on span "Прийнято" at bounding box center [1168, 21] width 77 height 24
click at [1171, 72] on li "Скасовано" at bounding box center [1168, 72] width 77 height 22
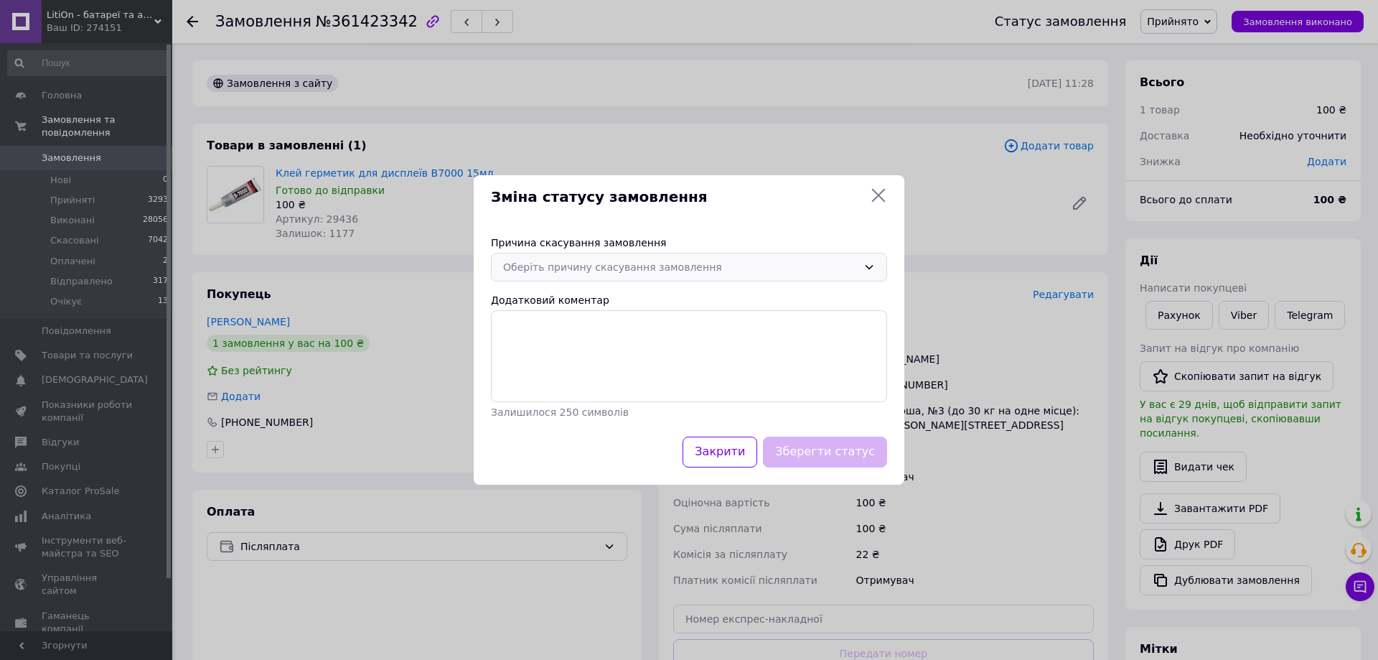
click at [872, 271] on icon at bounding box center [868, 266] width 11 height 11
click at [546, 351] on li "Оплата не надійшла" at bounding box center [689, 352] width 395 height 27
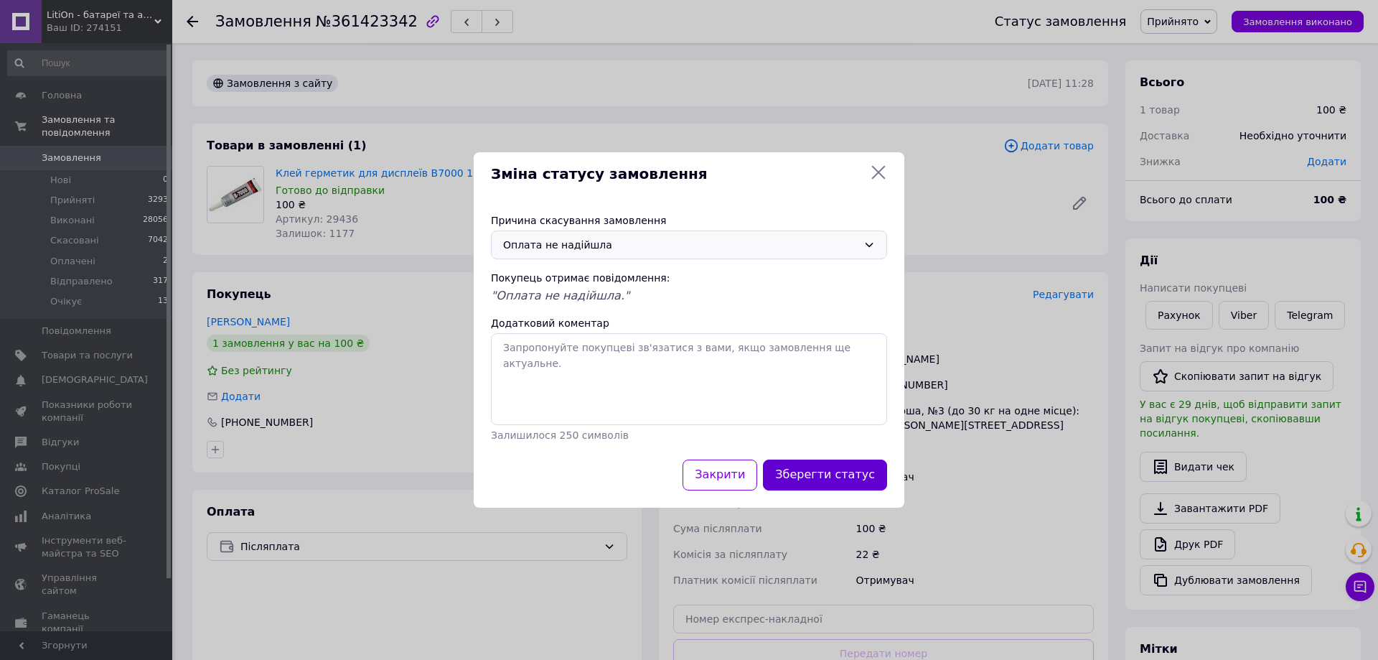
click at [839, 483] on button "Зберегти статус" at bounding box center [825, 474] width 124 height 31
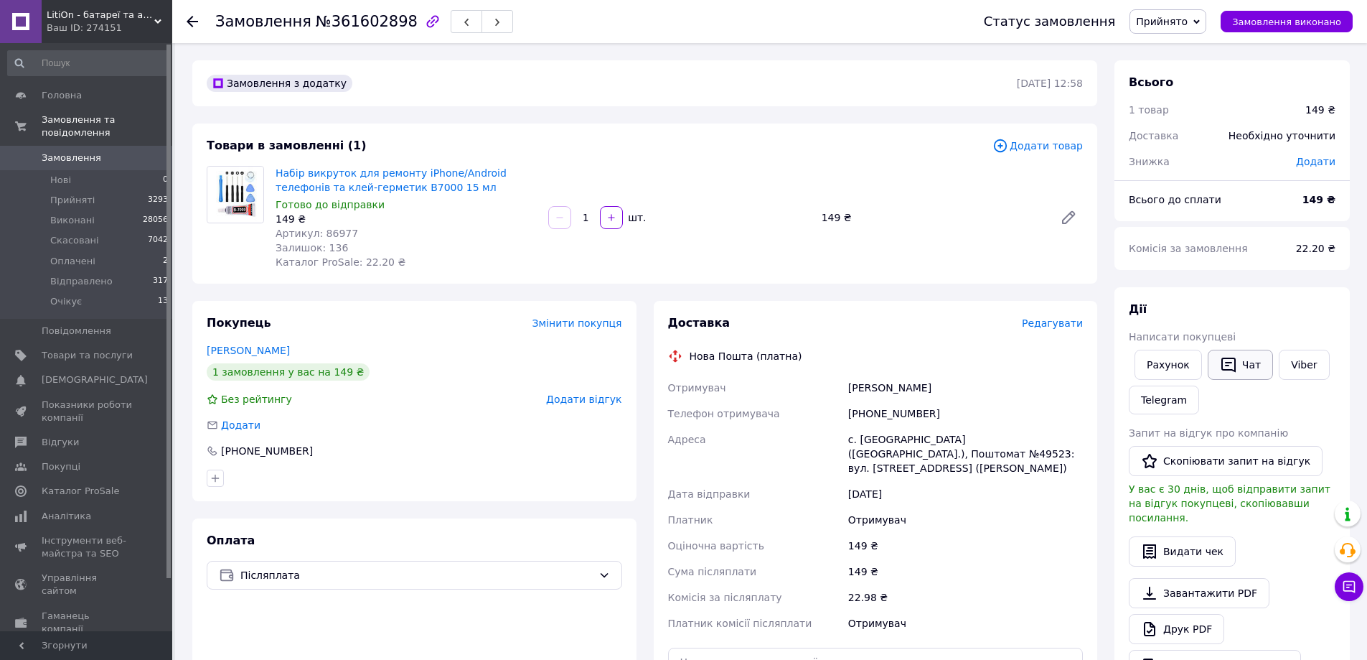
click at [1242, 365] on button "Чат" at bounding box center [1240, 365] width 65 height 30
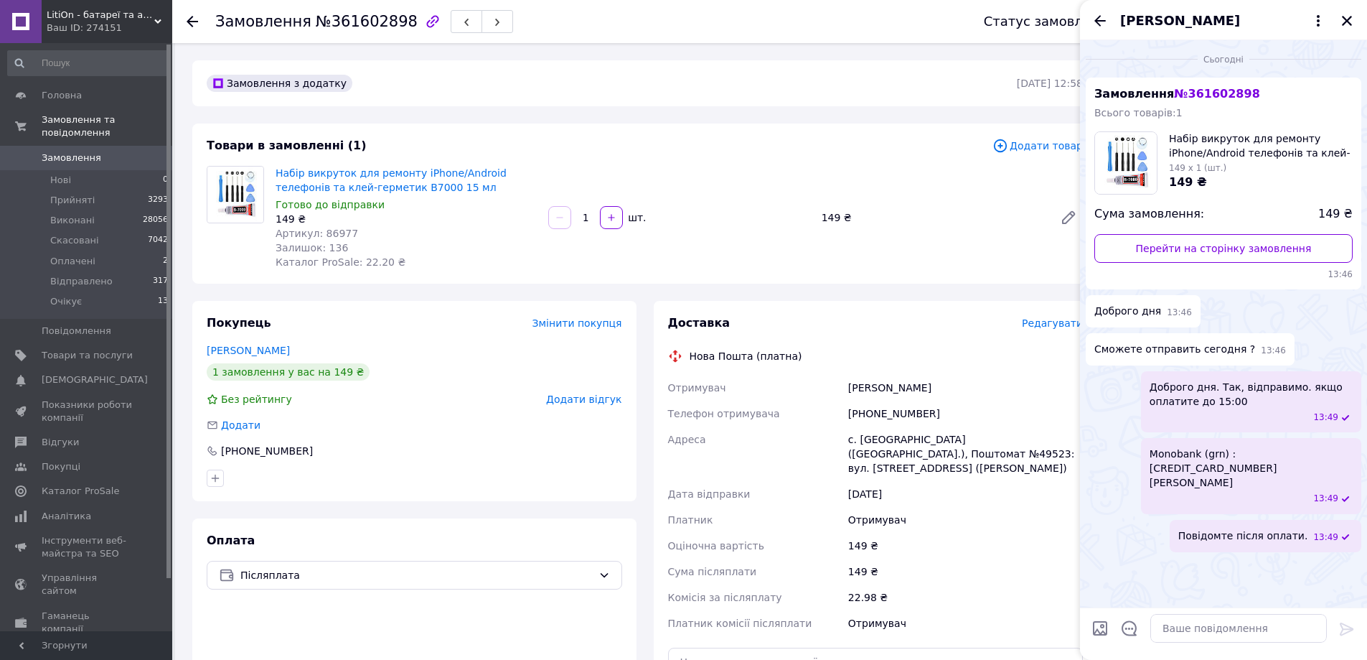
click at [769, 138] on div "Товари в замовленні (1)" at bounding box center [600, 146] width 786 height 17
click at [1344, 16] on icon "Закрити" at bounding box center [1347, 20] width 13 height 13
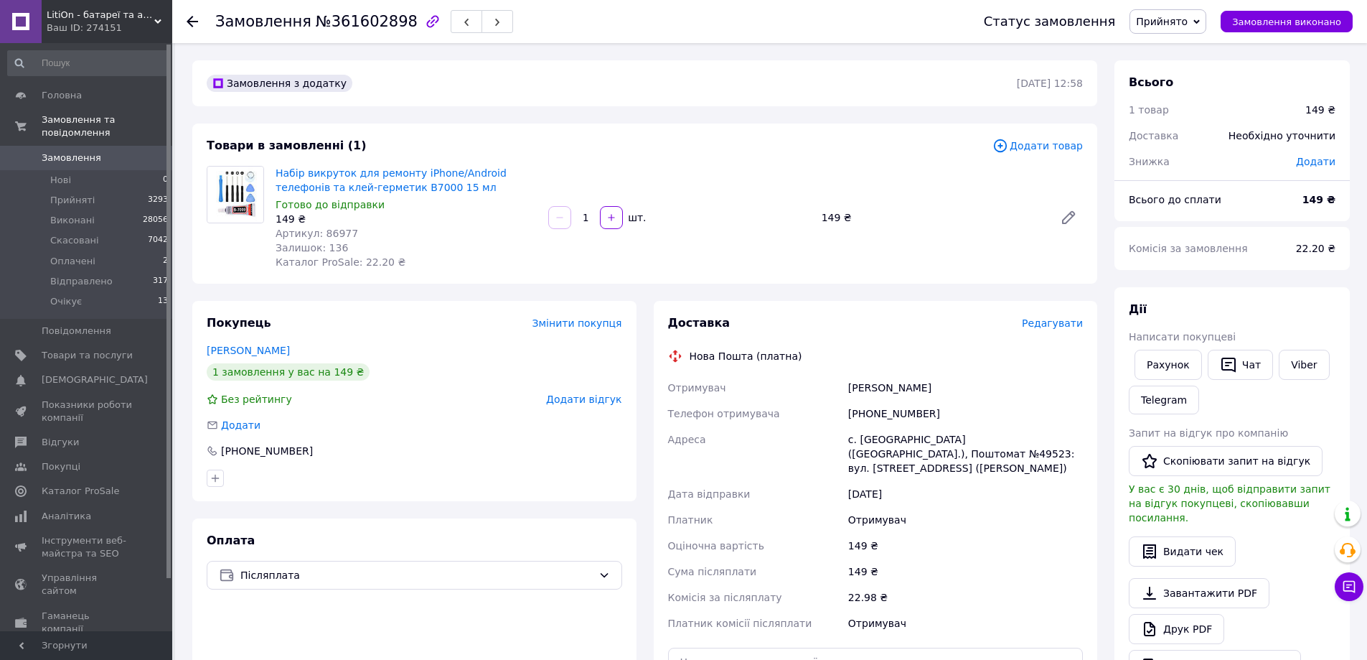
click at [1200, 22] on icon at bounding box center [1197, 21] width 6 height 4
click at [1181, 70] on li "Скасовано" at bounding box center [1168, 72] width 77 height 22
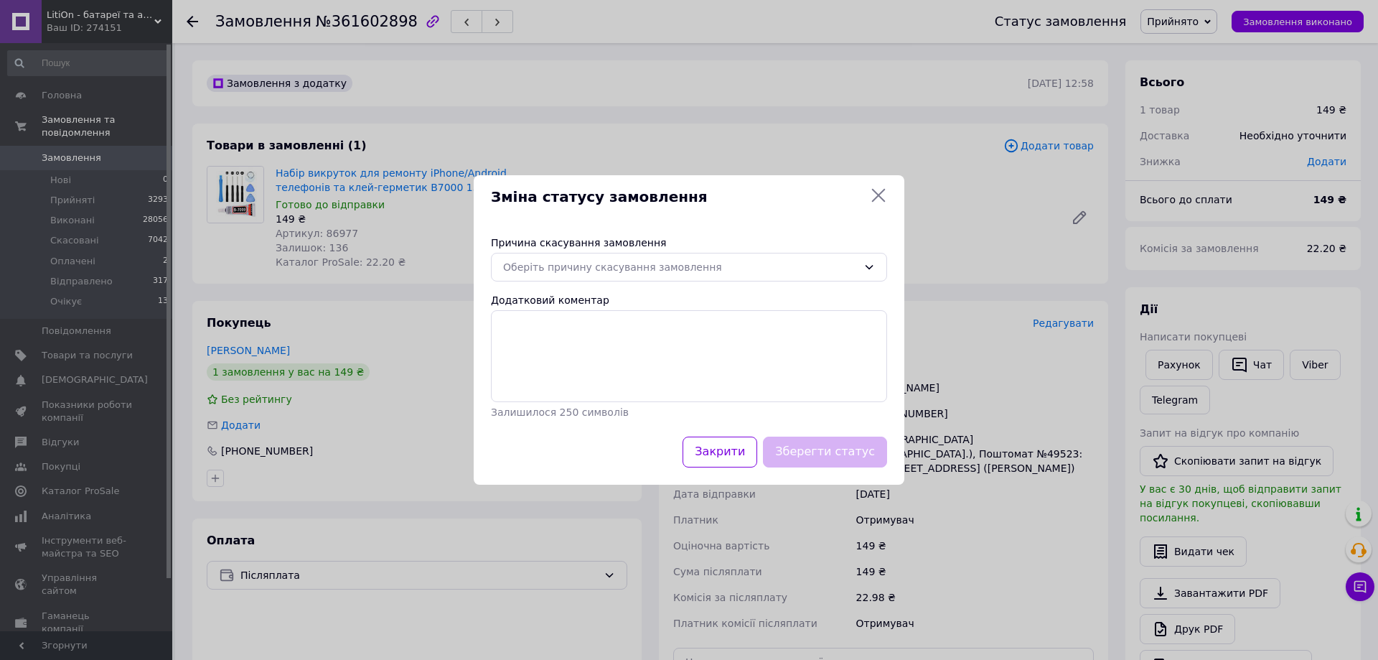
click at [875, 194] on icon at bounding box center [878, 195] width 17 height 17
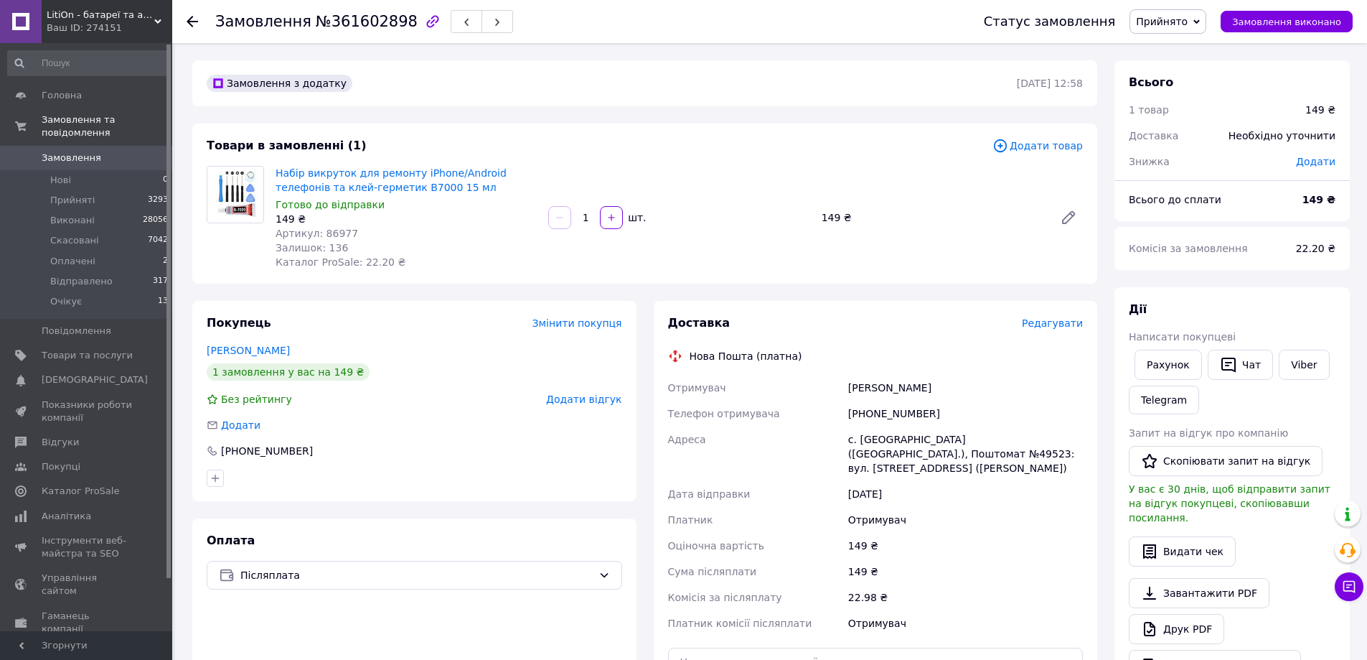
click at [1200, 19] on icon at bounding box center [1197, 22] width 6 height 6
click at [1175, 65] on li "Скасовано" at bounding box center [1168, 72] width 77 height 22
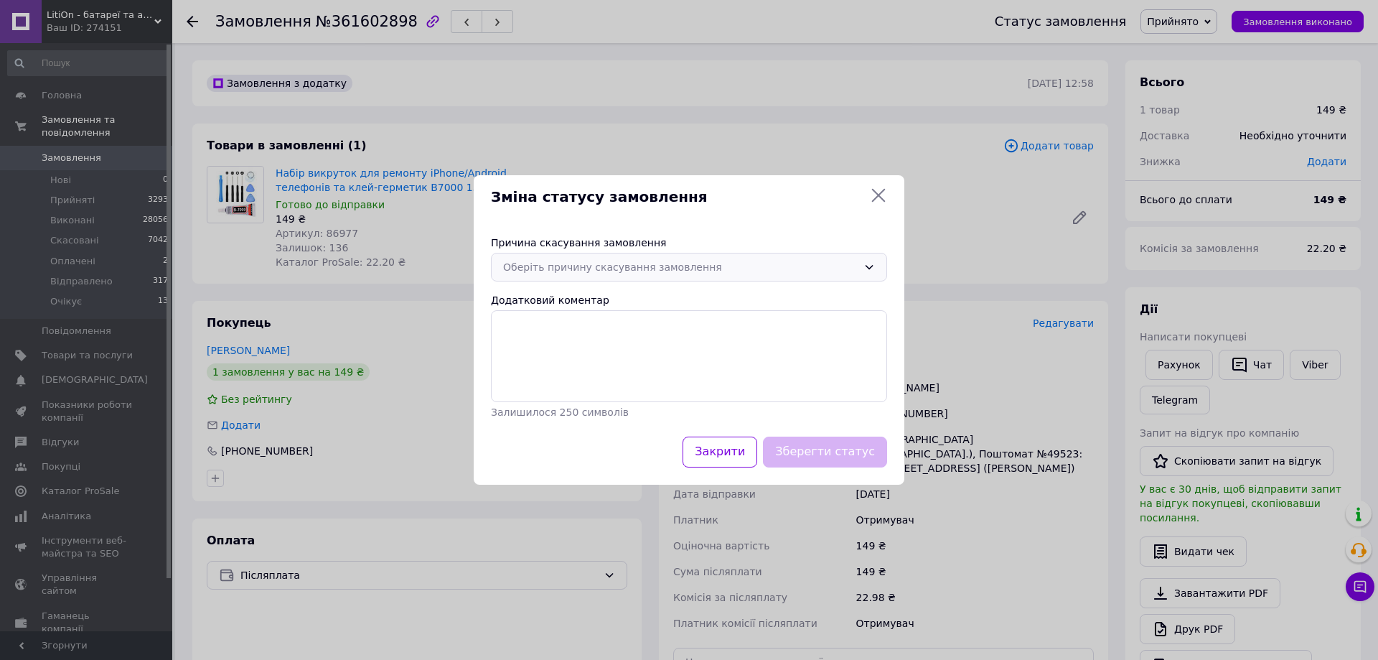
click at [874, 263] on icon at bounding box center [868, 266] width 11 height 11
click at [561, 349] on li "Оплата не надійшла" at bounding box center [689, 352] width 395 height 27
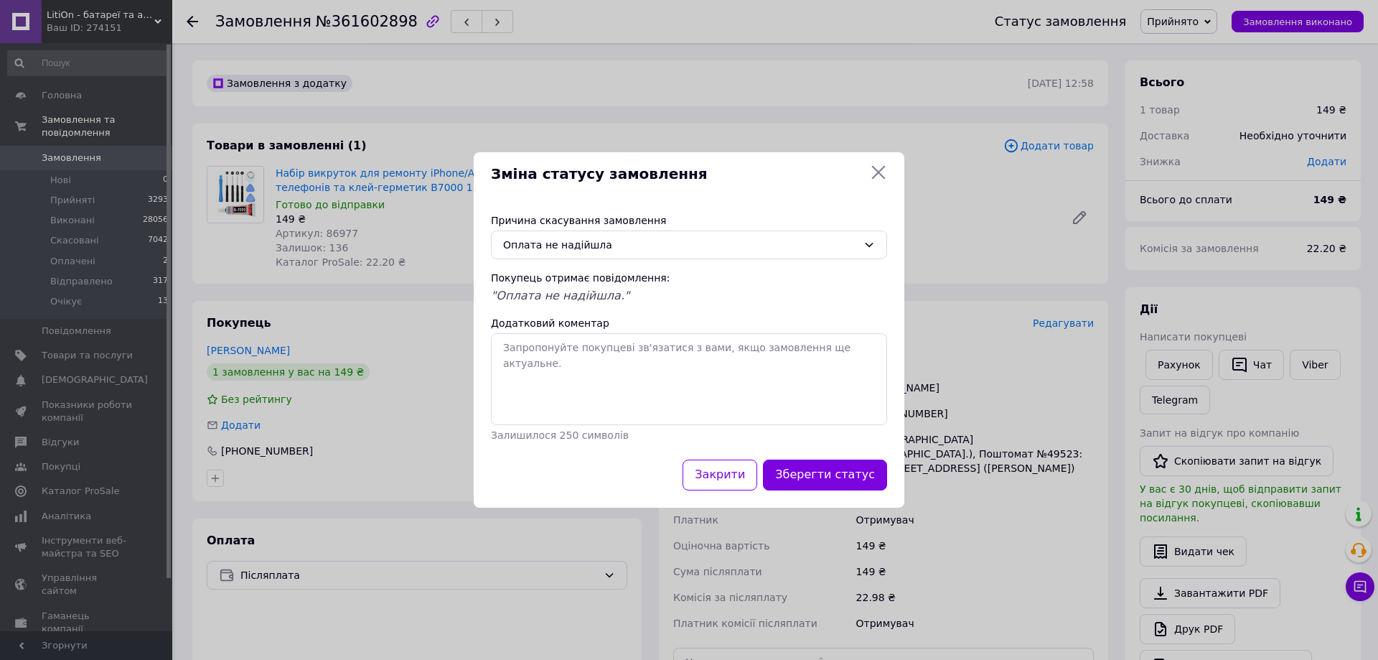
click at [837, 476] on button "Зберегти статус" at bounding box center [825, 474] width 124 height 31
